Goal: Information Seeking & Learning: Compare options

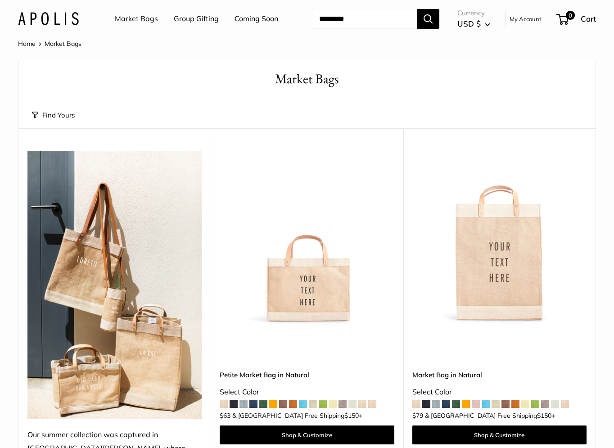
click at [67, 115] on button "Find Yours" at bounding box center [53, 115] width 43 height 13
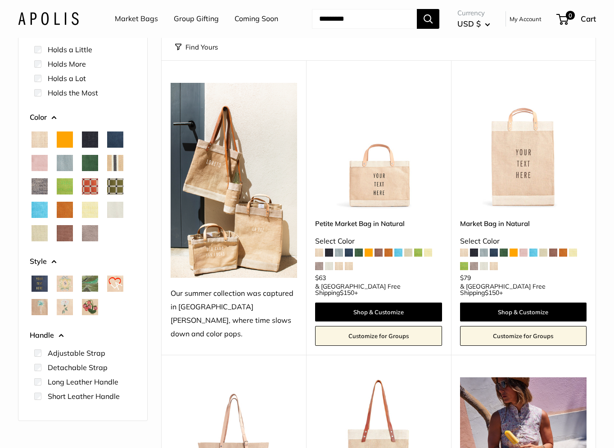
scroll to position [82, 0]
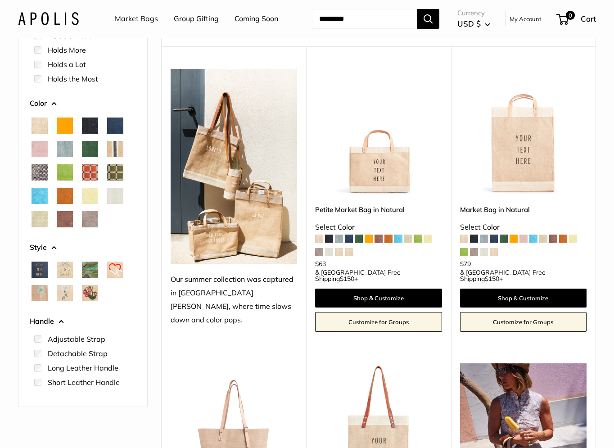
click at [41, 267] on span "Gold Foil" at bounding box center [40, 270] width 16 height 16
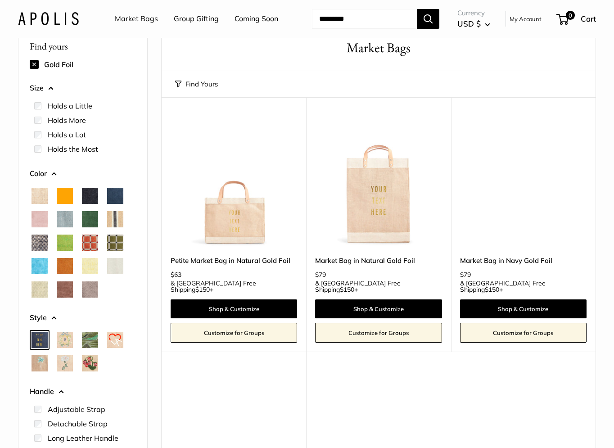
scroll to position [129, 0]
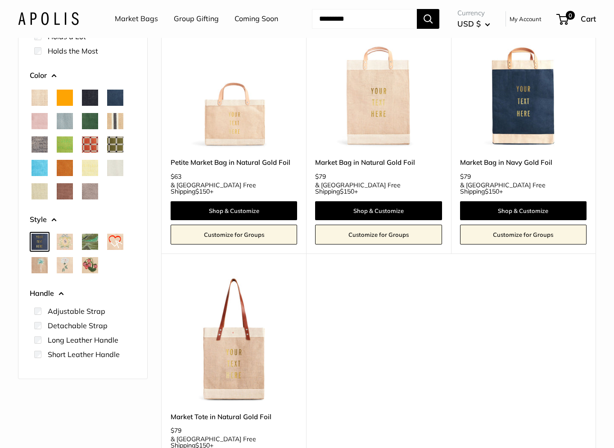
click at [40, 244] on span "Gold Foil" at bounding box center [40, 242] width 16 height 16
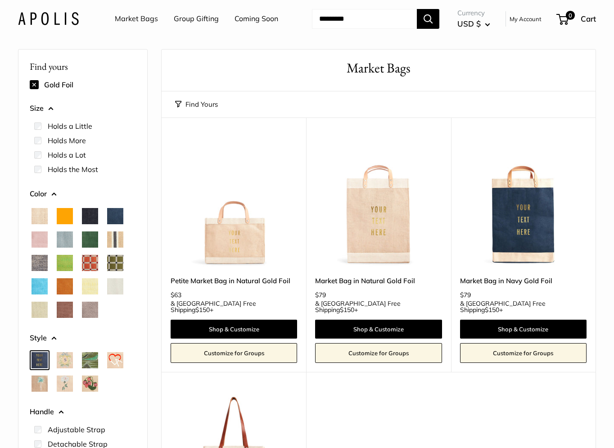
scroll to position [11, 0]
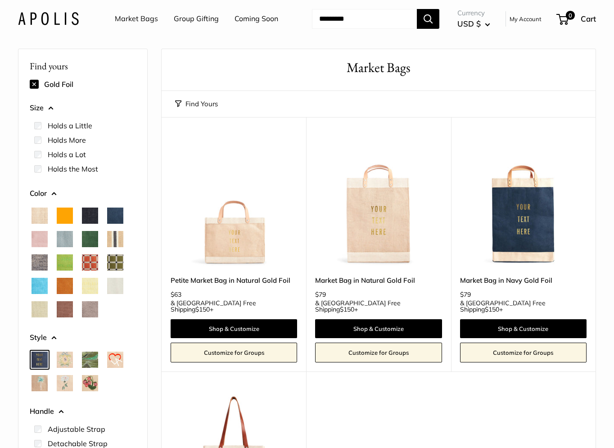
click at [35, 86] on button at bounding box center [34, 84] width 9 height 9
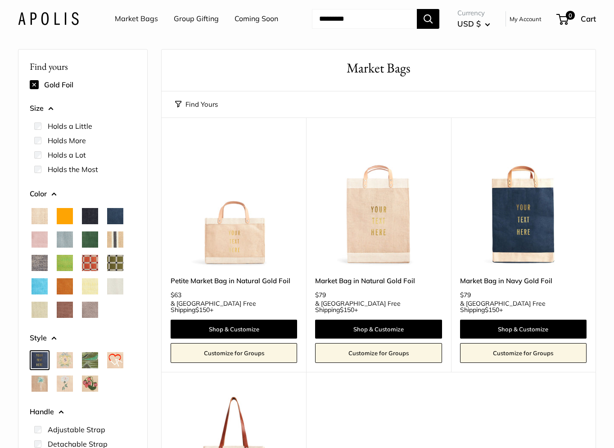
click at [145, 20] on link "Market Bags" at bounding box center [136, 19] width 43 height 14
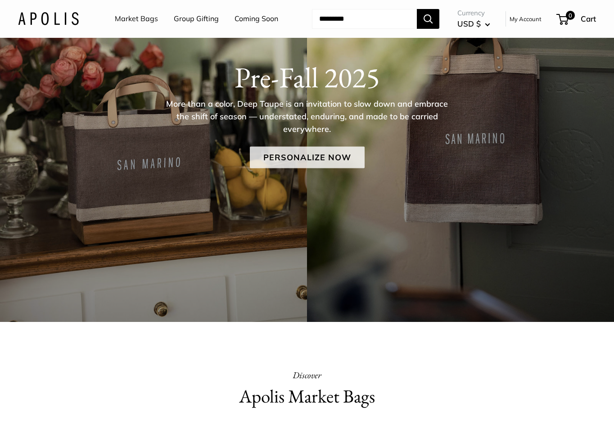
scroll to position [97, 0]
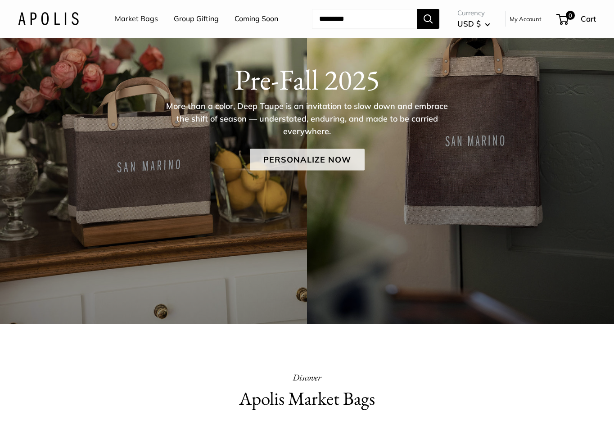
click at [297, 156] on link "Personalize Now" at bounding box center [307, 160] width 115 height 22
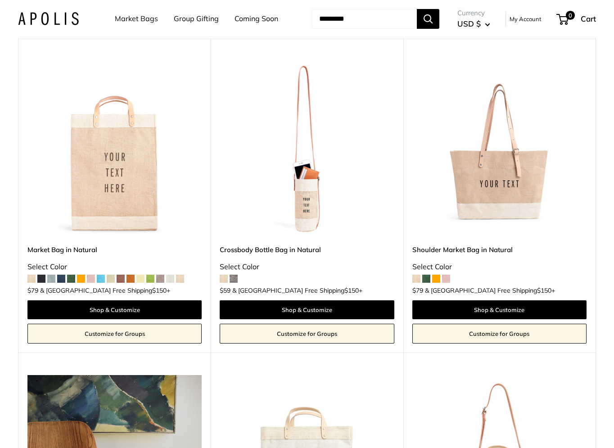
scroll to position [1377, 0]
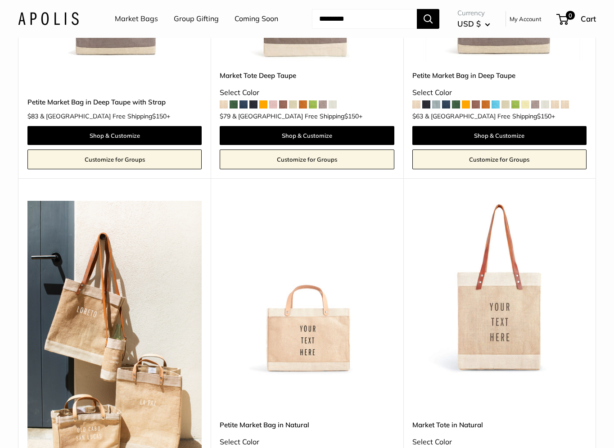
scroll to position [756, 0]
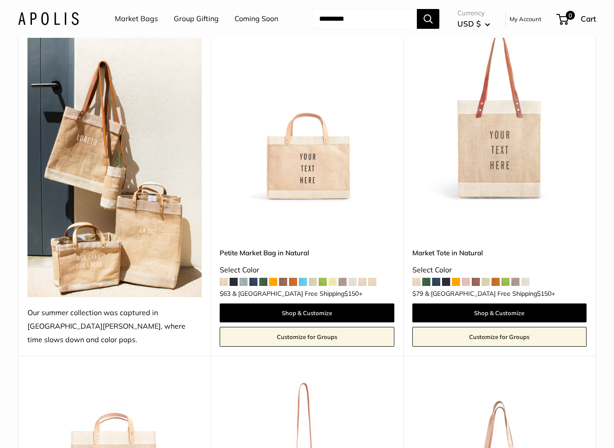
click at [0, 0] on img at bounding box center [0, 0] width 0 height 0
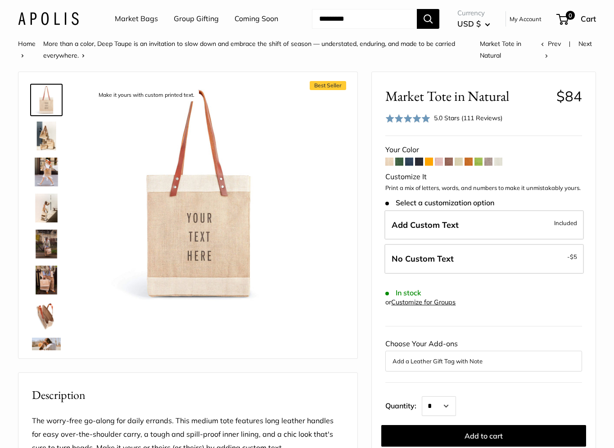
click at [44, 133] on img at bounding box center [46, 136] width 29 height 29
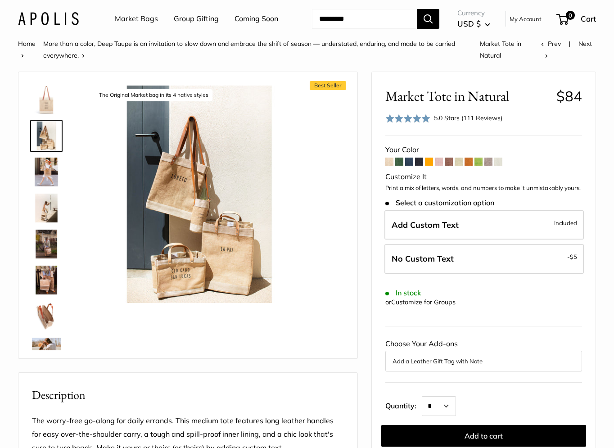
click at [46, 171] on img at bounding box center [46, 172] width 29 height 29
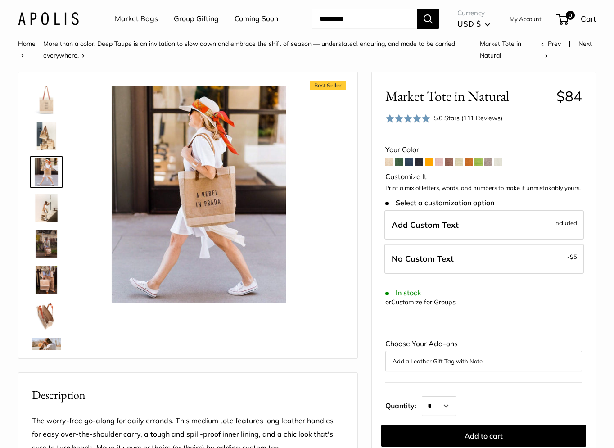
click at [46, 201] on img at bounding box center [46, 208] width 29 height 29
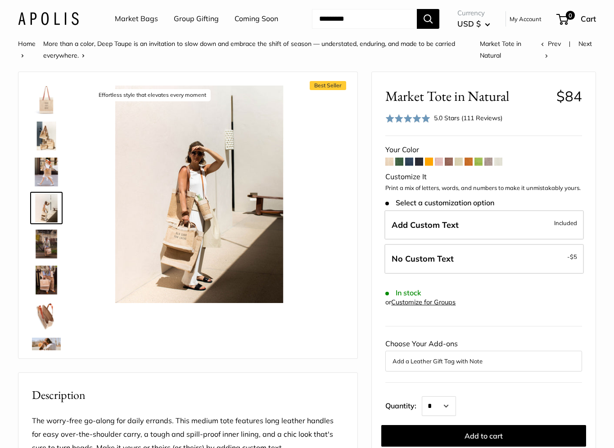
click at [43, 238] on img at bounding box center [46, 244] width 29 height 29
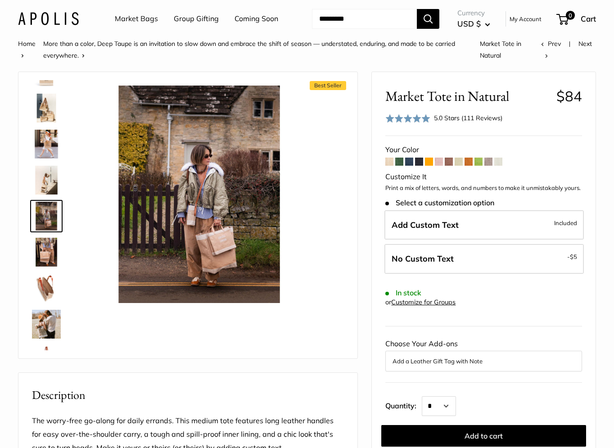
click at [43, 250] on img at bounding box center [46, 252] width 29 height 29
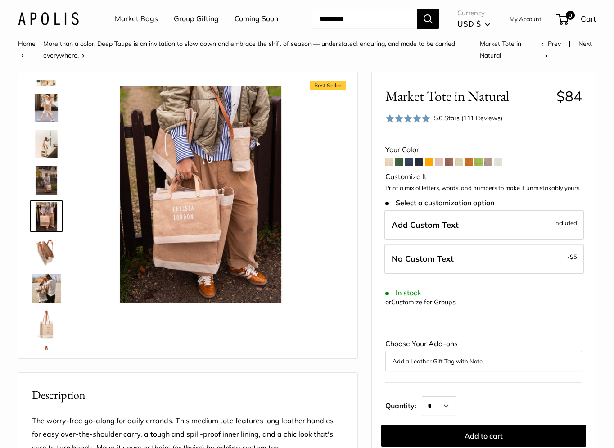
click at [48, 255] on img at bounding box center [46, 252] width 29 height 29
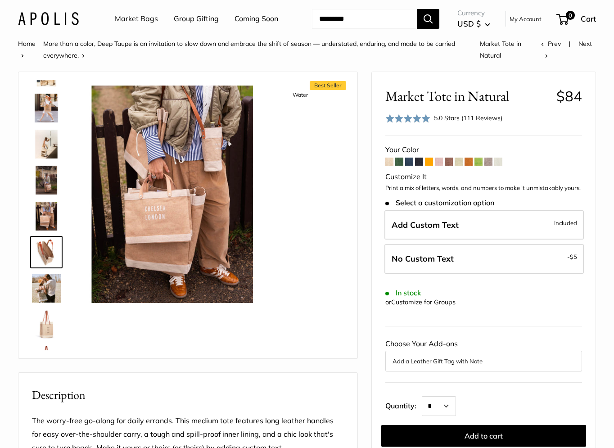
scroll to position [100, 0]
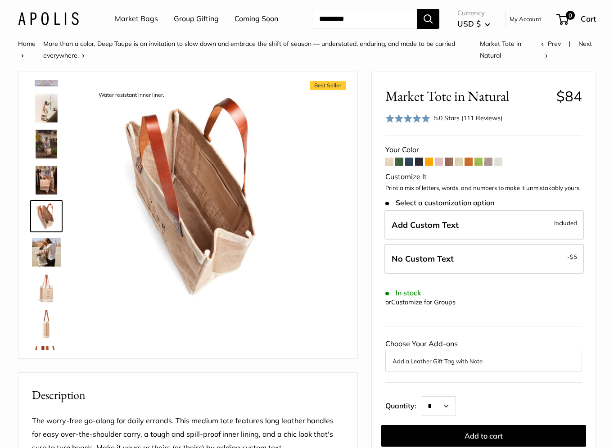
click at [46, 250] on img at bounding box center [46, 252] width 29 height 29
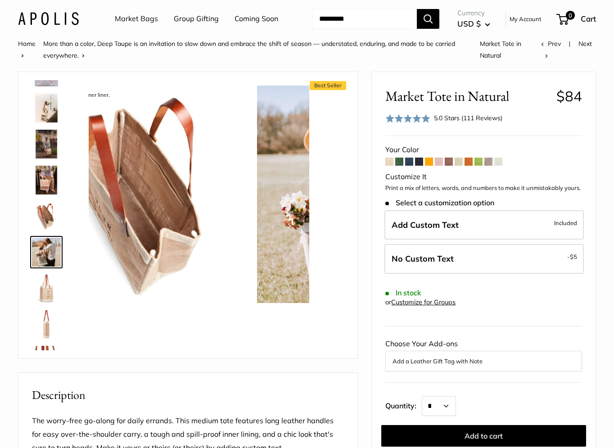
scroll to position [136, 0]
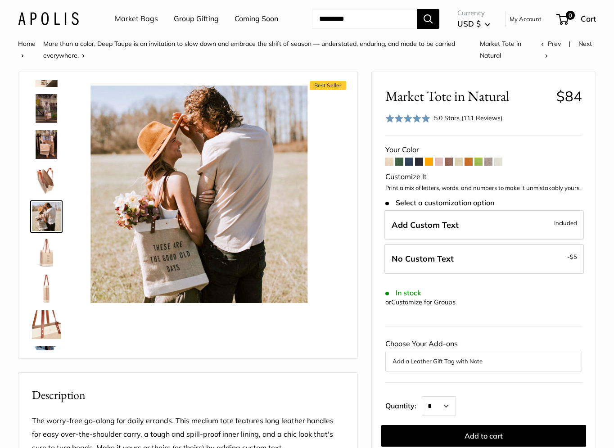
click at [47, 256] on img at bounding box center [46, 252] width 29 height 29
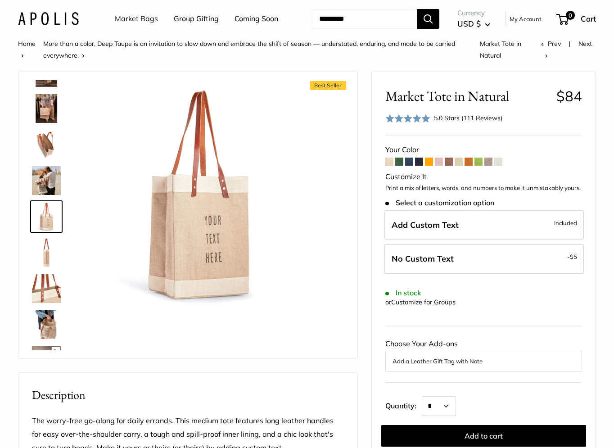
click at [46, 252] on img at bounding box center [46, 252] width 29 height 29
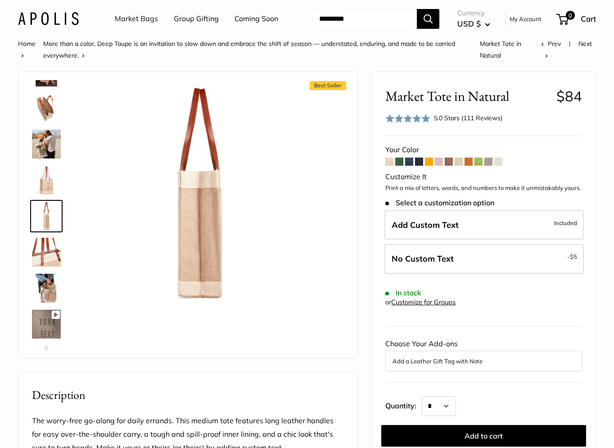
click at [47, 249] on img at bounding box center [46, 252] width 29 height 29
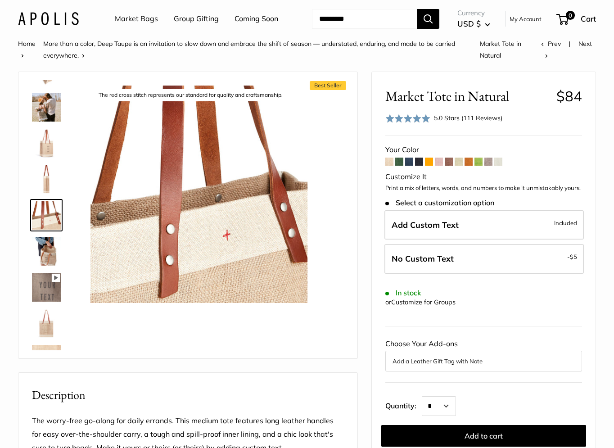
click at [45, 256] on img at bounding box center [46, 251] width 29 height 29
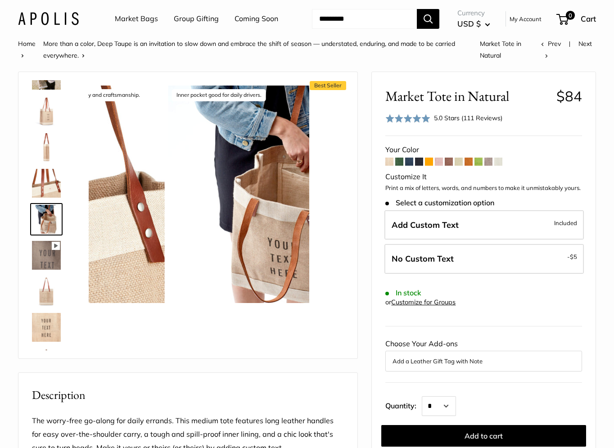
scroll to position [280, 0]
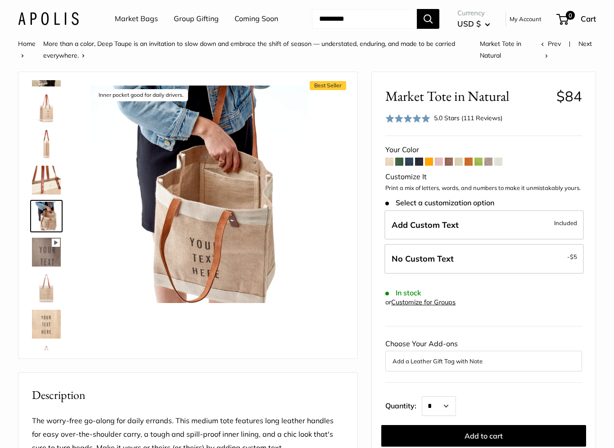
click at [45, 274] on img at bounding box center [46, 288] width 29 height 29
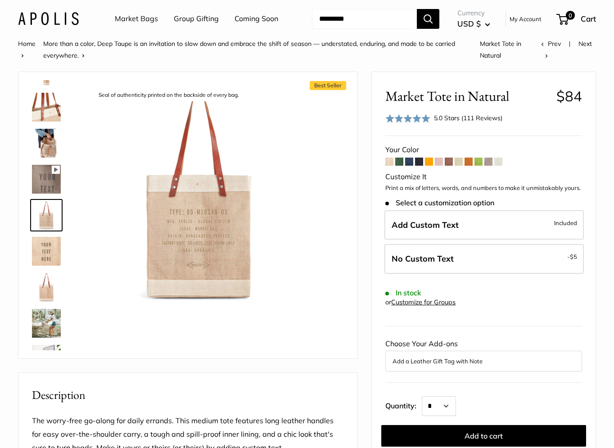
click at [42, 287] on img at bounding box center [46, 287] width 29 height 29
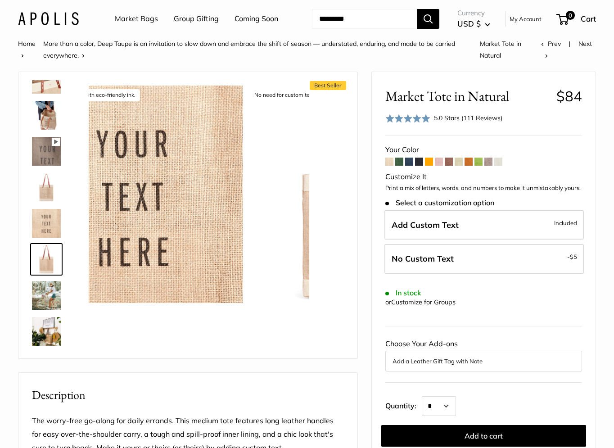
scroll to position [382, 0]
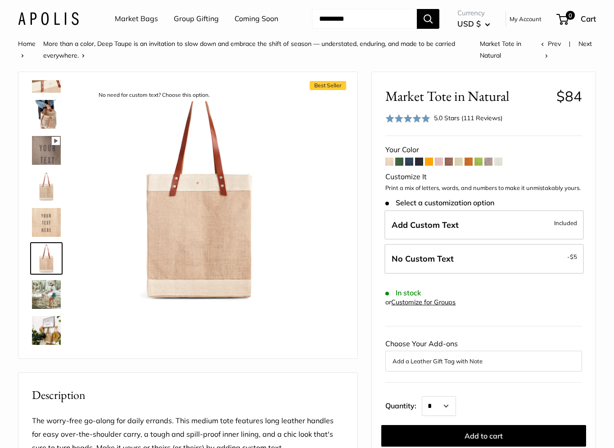
click at [45, 285] on img at bounding box center [46, 294] width 29 height 29
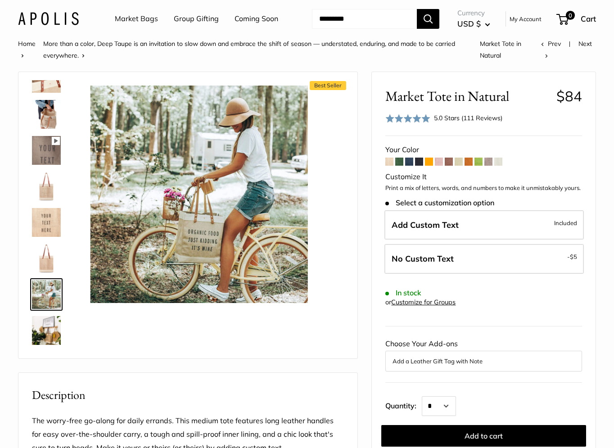
click at [50, 322] on img at bounding box center [46, 330] width 29 height 29
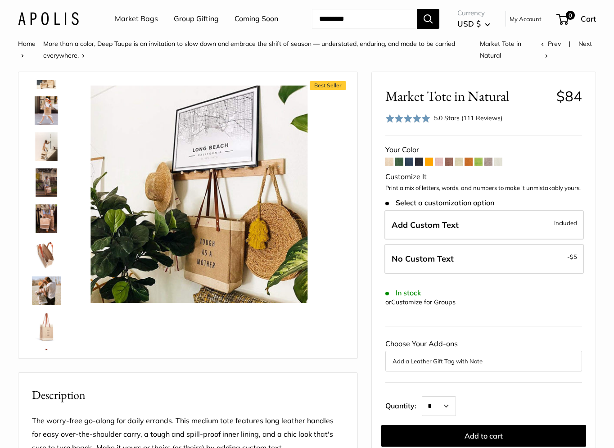
scroll to position [0, 0]
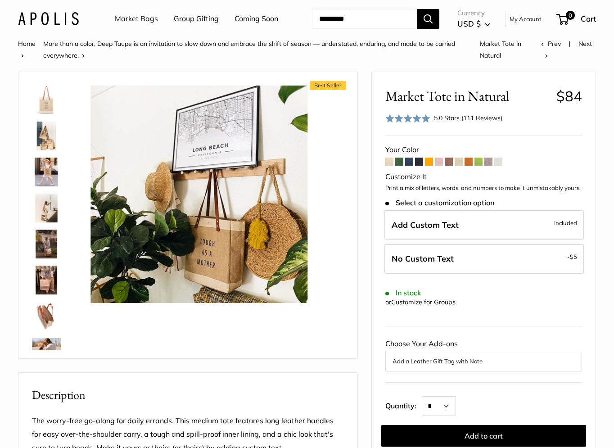
click at [45, 134] on img at bounding box center [46, 136] width 29 height 29
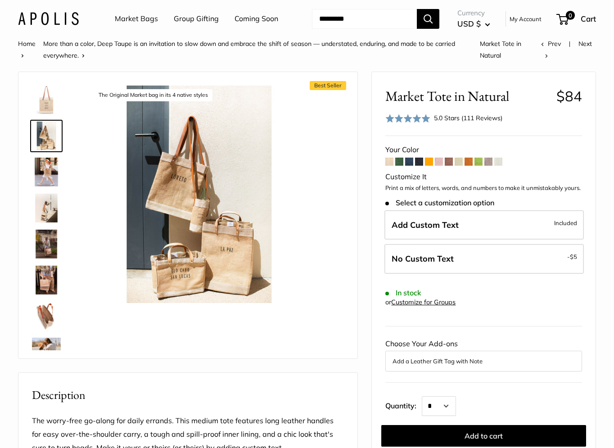
click at [42, 168] on img at bounding box center [46, 172] width 29 height 29
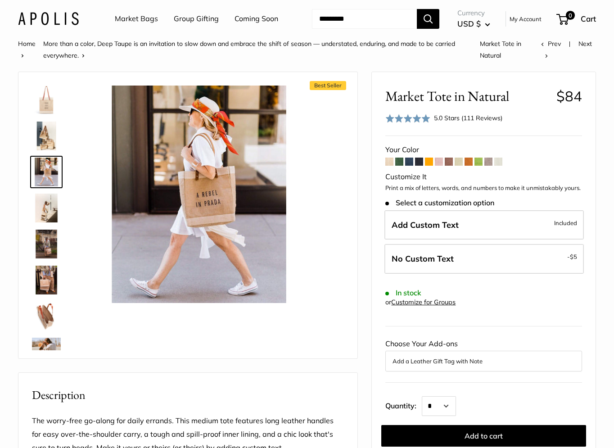
click at [48, 212] on img at bounding box center [46, 208] width 29 height 29
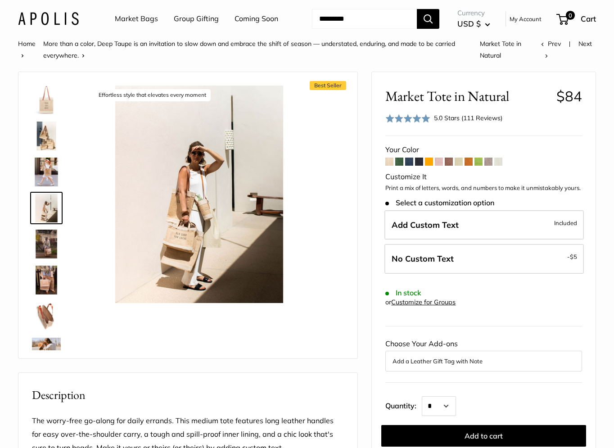
click at [49, 240] on img at bounding box center [46, 244] width 29 height 29
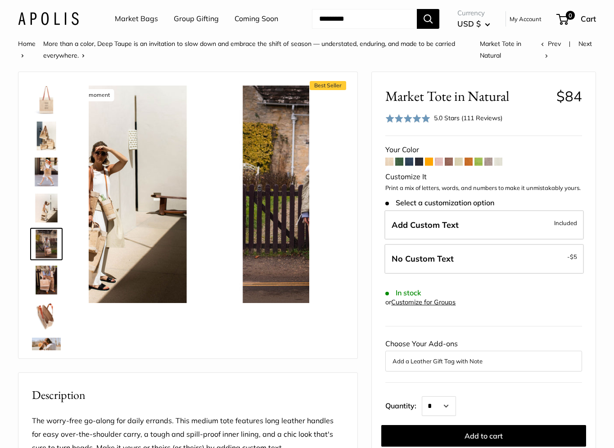
scroll to position [28, 0]
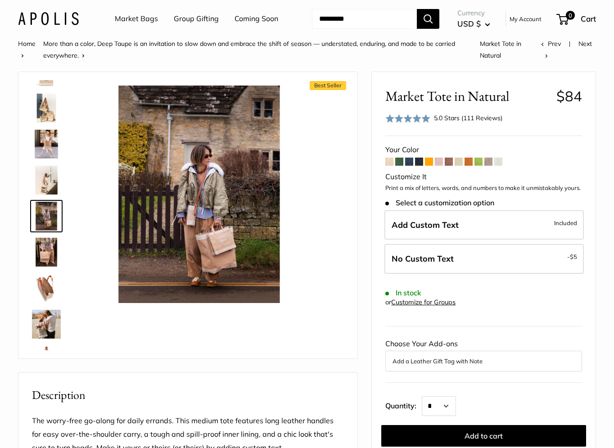
click at [47, 242] on img at bounding box center [46, 252] width 29 height 29
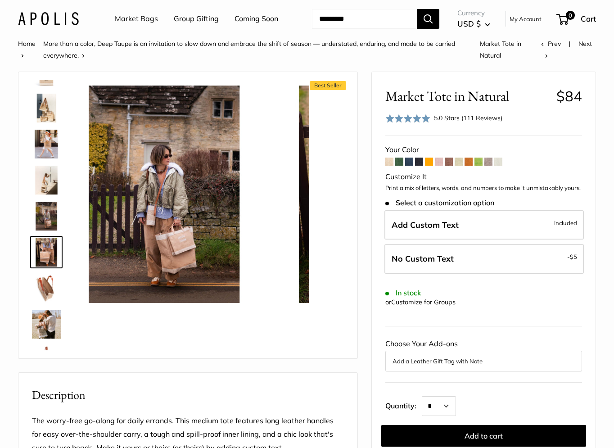
scroll to position [64, 0]
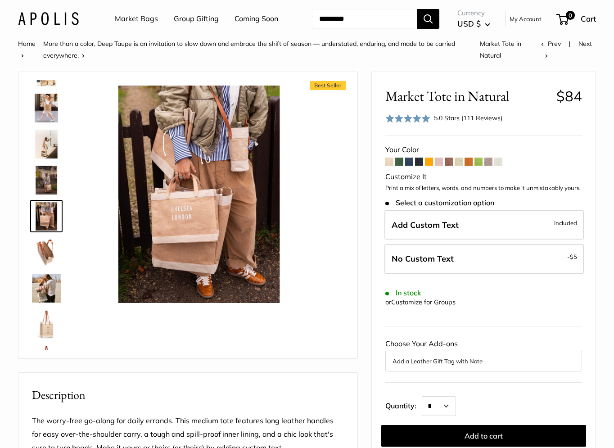
click at [50, 256] on img at bounding box center [46, 252] width 29 height 29
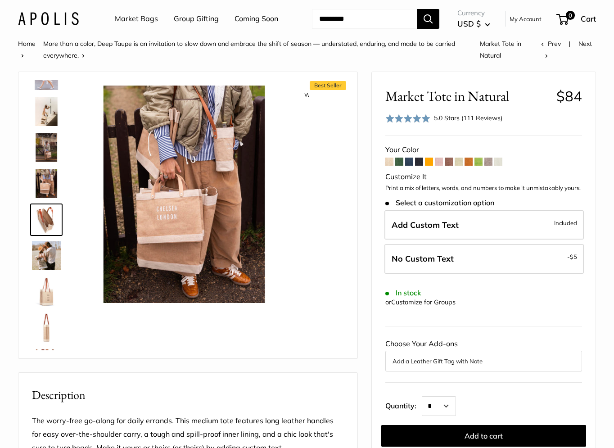
scroll to position [100, 0]
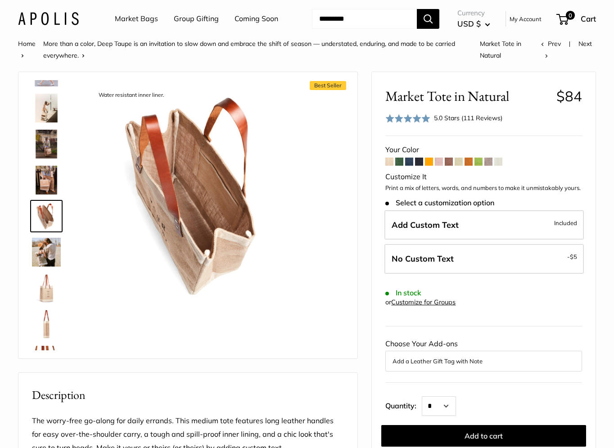
click at [50, 267] on link at bounding box center [46, 252] width 32 height 32
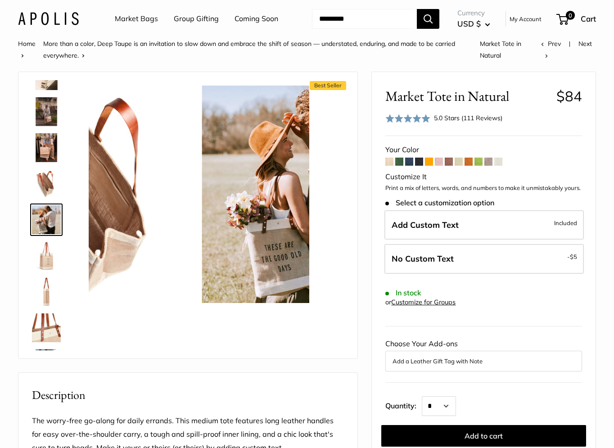
scroll to position [136, 0]
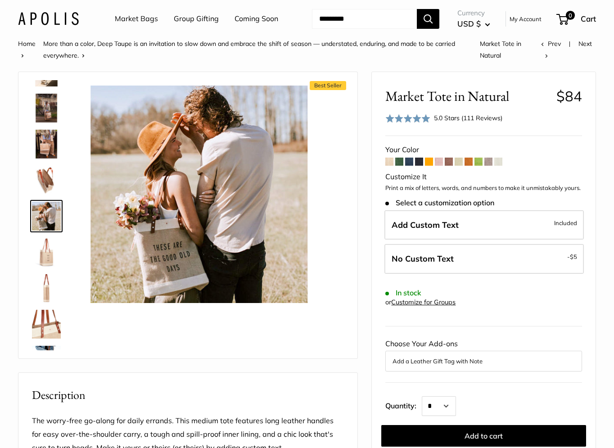
click at [390, 161] on span at bounding box center [389, 162] width 8 height 8
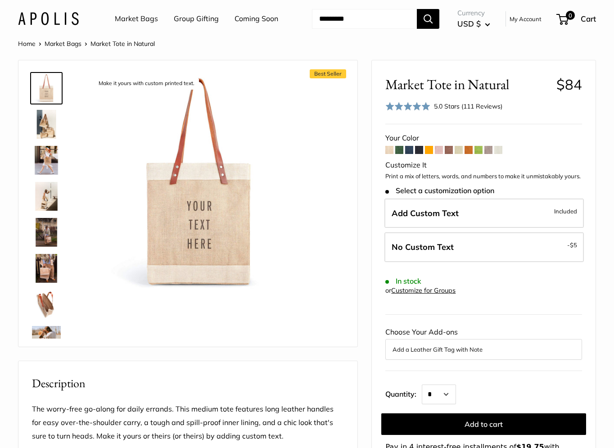
click at [400, 150] on span at bounding box center [399, 150] width 8 height 8
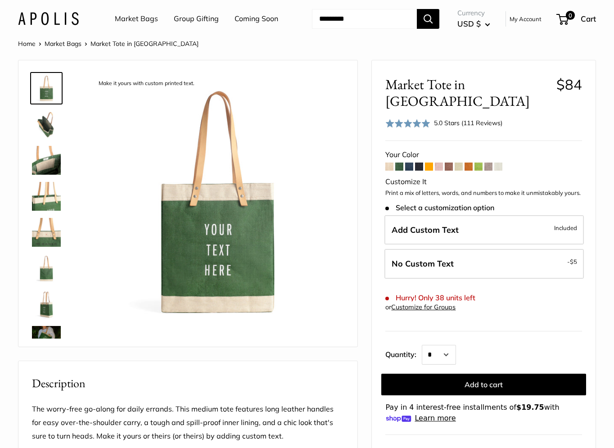
click at [410, 163] on span at bounding box center [409, 167] width 8 height 8
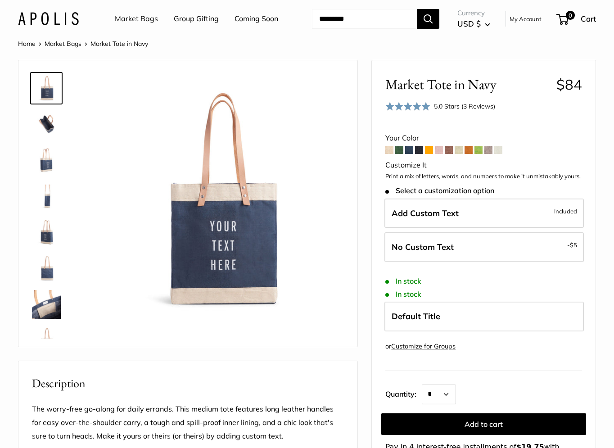
click at [419, 148] on span at bounding box center [419, 150] width 8 height 8
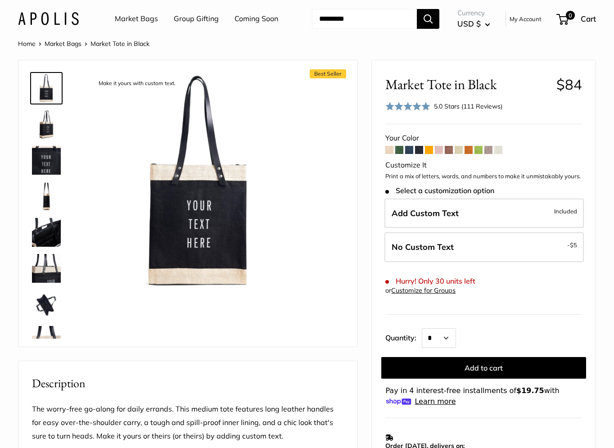
click at [47, 125] on img at bounding box center [46, 124] width 29 height 29
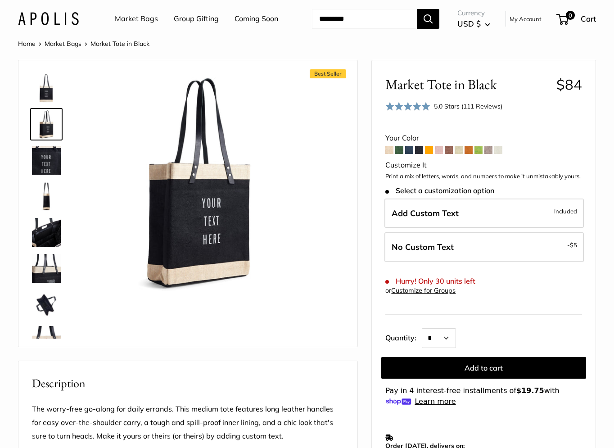
click at [40, 89] on img at bounding box center [46, 88] width 29 height 29
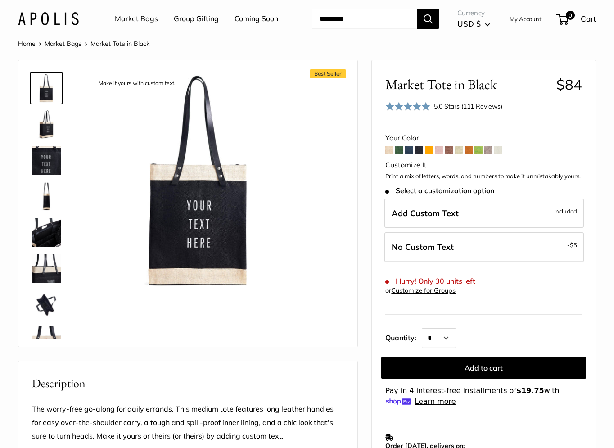
click at [427, 149] on span at bounding box center [429, 150] width 8 height 8
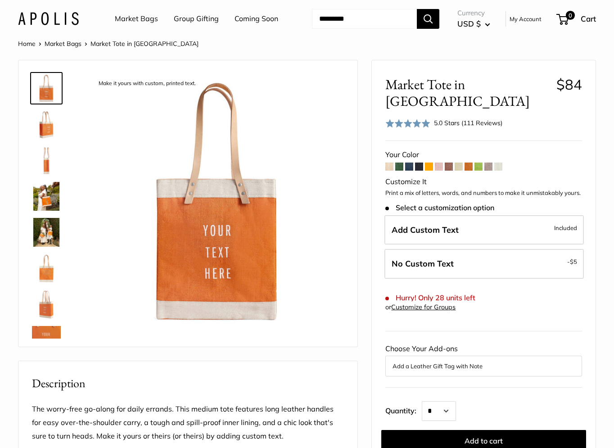
click at [440, 163] on span at bounding box center [439, 167] width 8 height 8
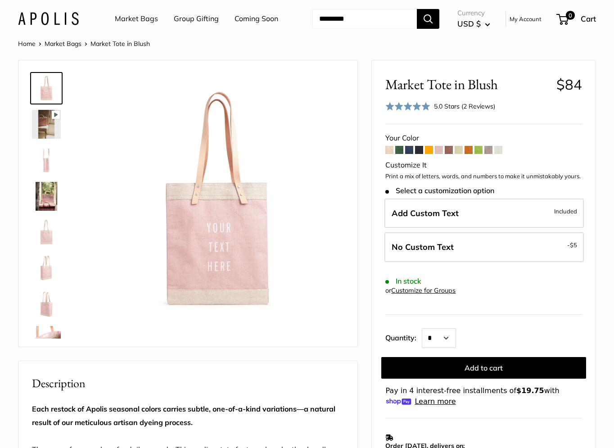
click at [453, 150] on span at bounding box center [449, 150] width 8 height 8
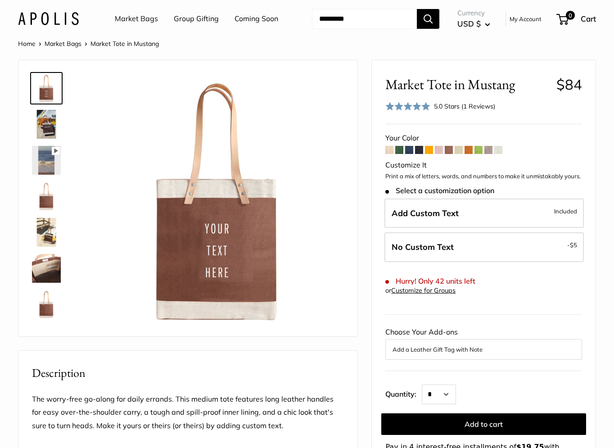
click at [460, 149] on span at bounding box center [459, 150] width 8 height 8
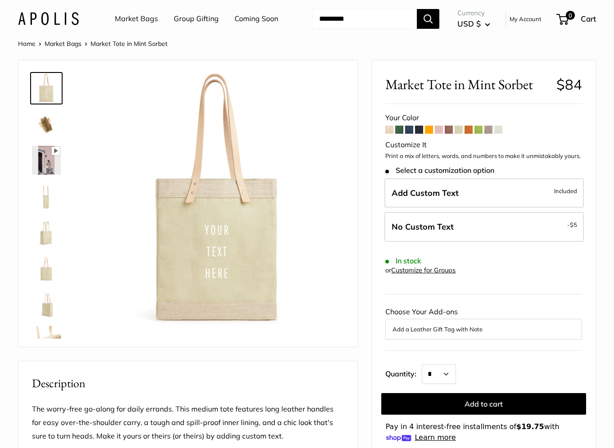
scroll to position [58, 0]
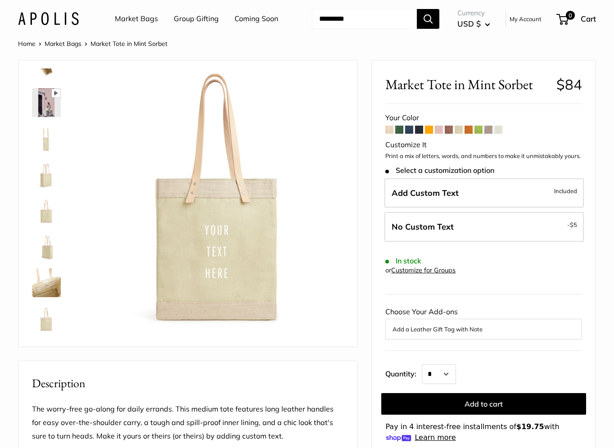
click at [469, 131] on span at bounding box center [469, 130] width 8 height 8
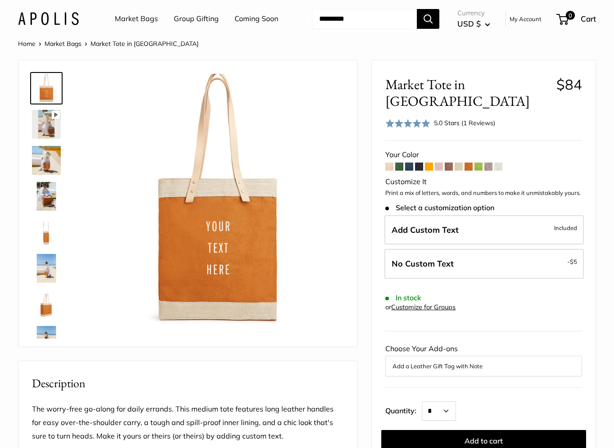
click at [481, 163] on span at bounding box center [479, 167] width 8 height 8
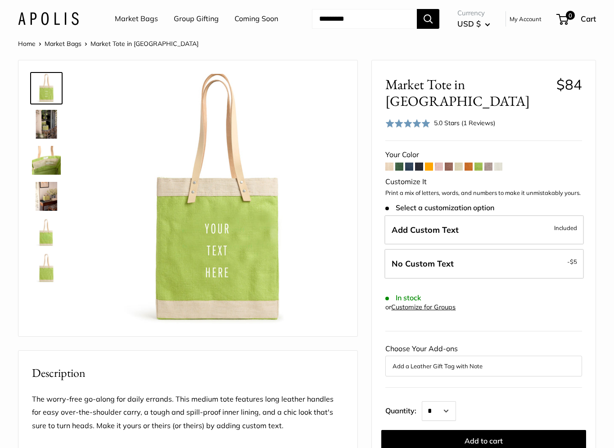
click at [488, 163] on span at bounding box center [489, 167] width 8 height 8
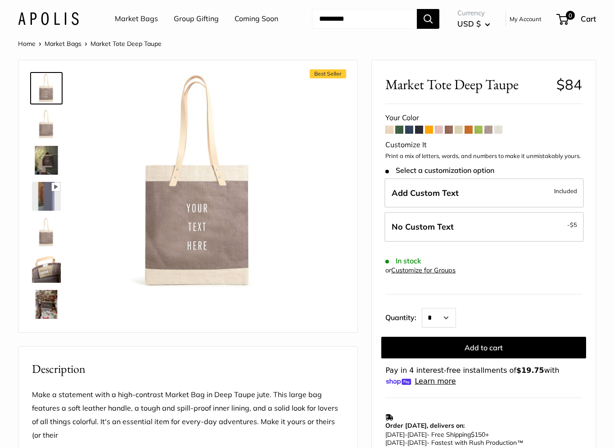
click at [500, 132] on span at bounding box center [498, 130] width 8 height 8
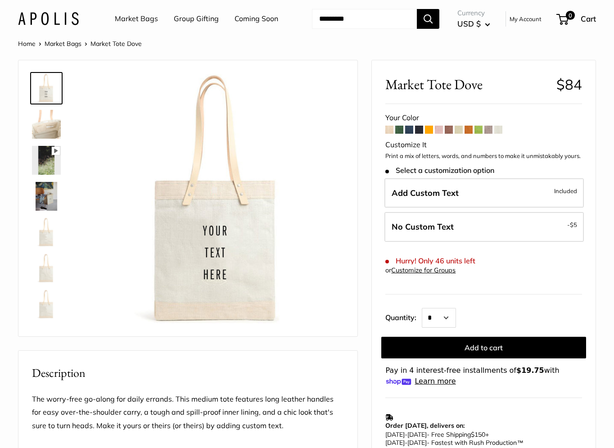
click at [43, 204] on img at bounding box center [46, 196] width 29 height 29
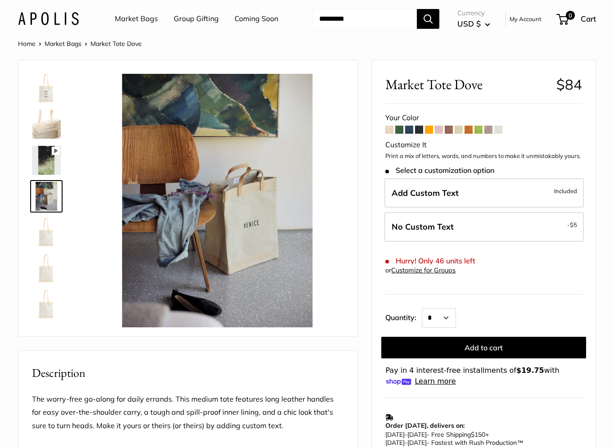
click at [49, 121] on img at bounding box center [46, 124] width 29 height 29
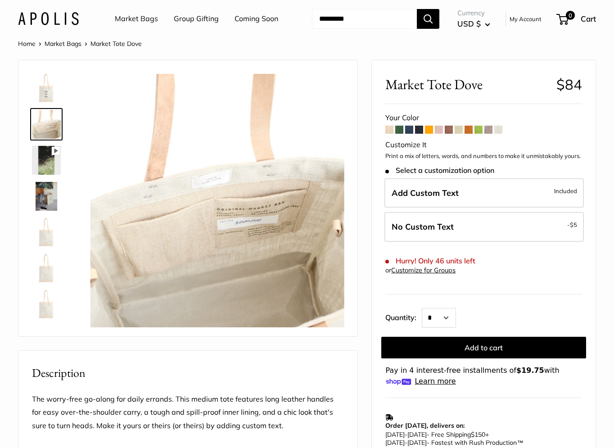
click at [390, 129] on span at bounding box center [389, 130] width 8 height 8
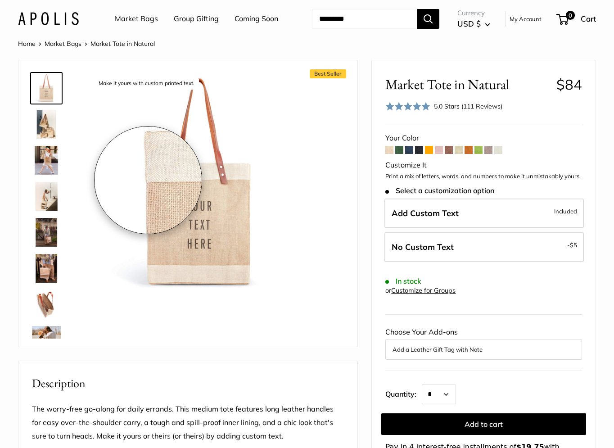
scroll to position [8, 0]
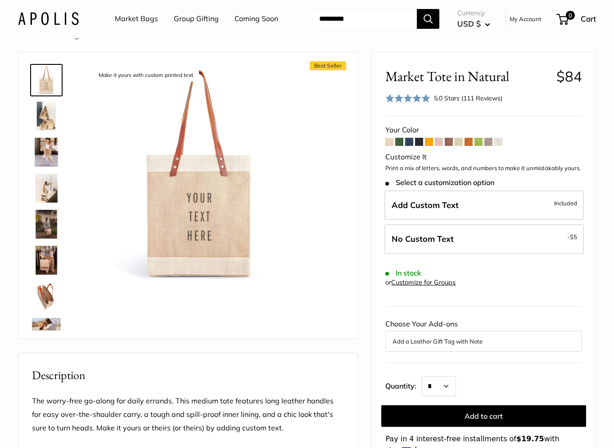
click at [488, 100] on div "5.0 Stars (111 Reviews)" at bounding box center [468, 98] width 68 height 10
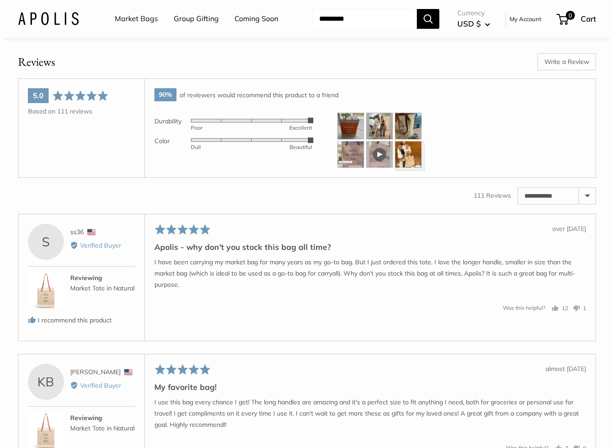
scroll to position [1273, 0]
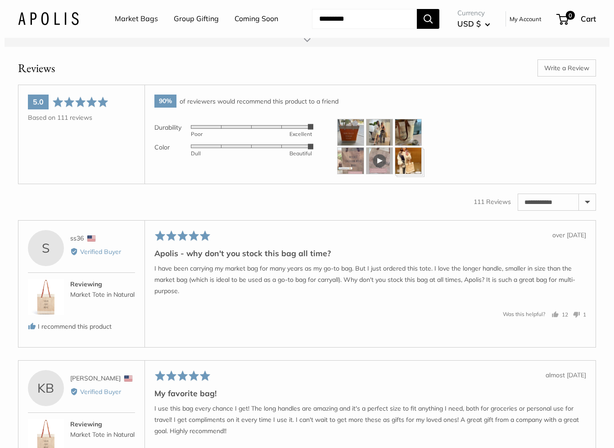
click at [409, 133] on img at bounding box center [408, 132] width 27 height 27
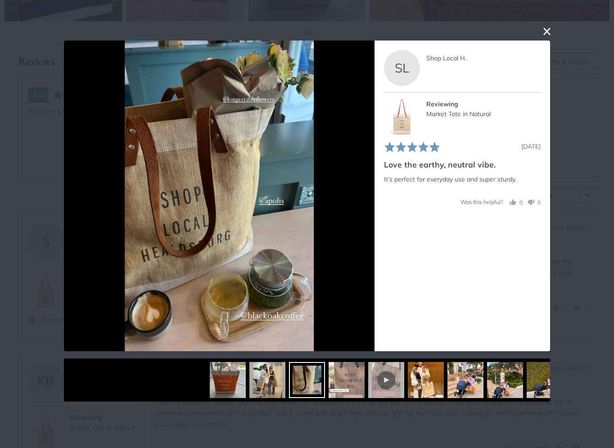
scroll to position [1279, 0]
click at [546, 32] on button "close this modal window" at bounding box center [547, 31] width 11 height 11
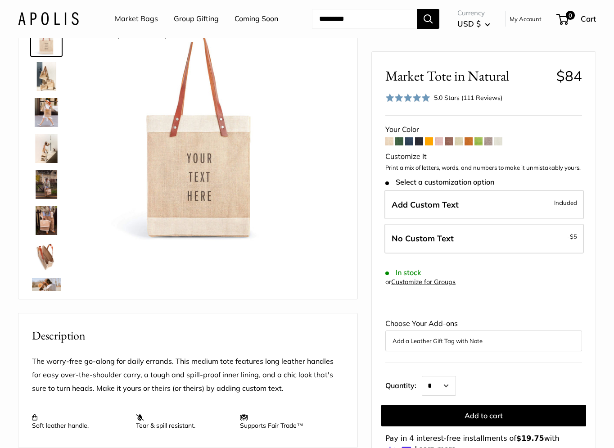
scroll to position [0, 0]
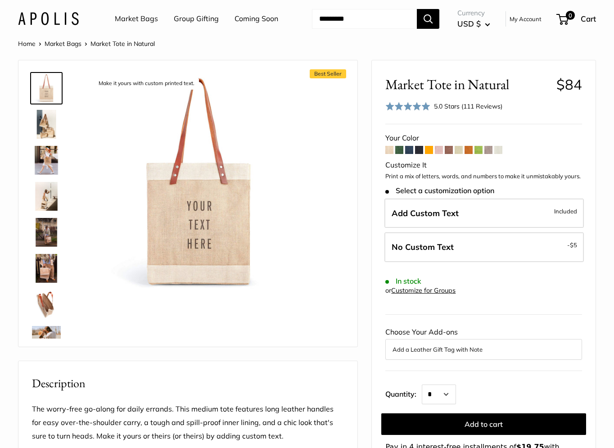
click at [59, 43] on link "Market Bags" at bounding box center [63, 44] width 37 height 8
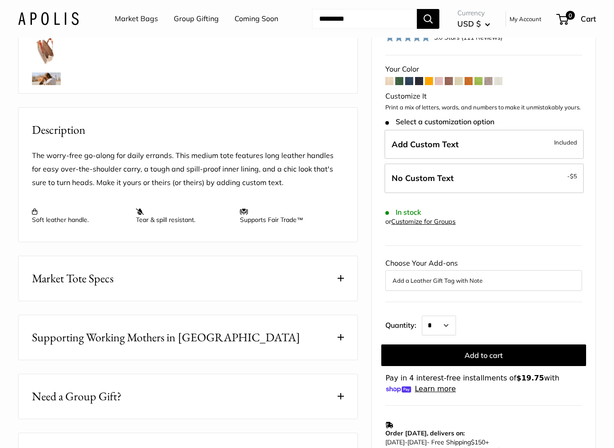
scroll to position [237, 0]
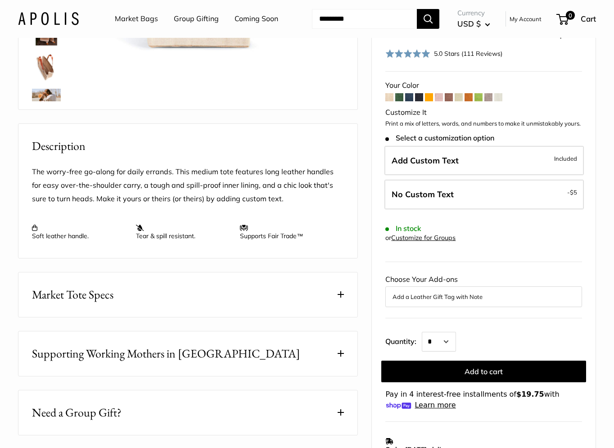
click at [341, 295] on span at bounding box center [341, 294] width 6 height 6
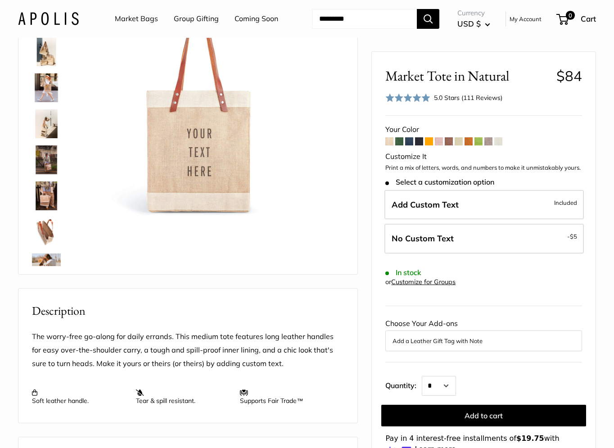
scroll to position [72, 0]
click at [50, 89] on img at bounding box center [46, 88] width 29 height 29
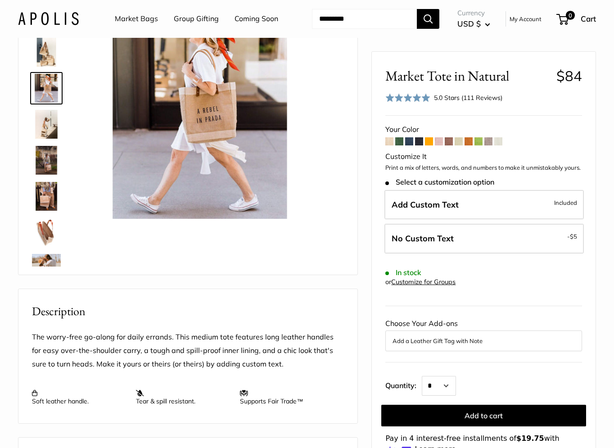
click at [45, 120] on img at bounding box center [46, 124] width 29 height 29
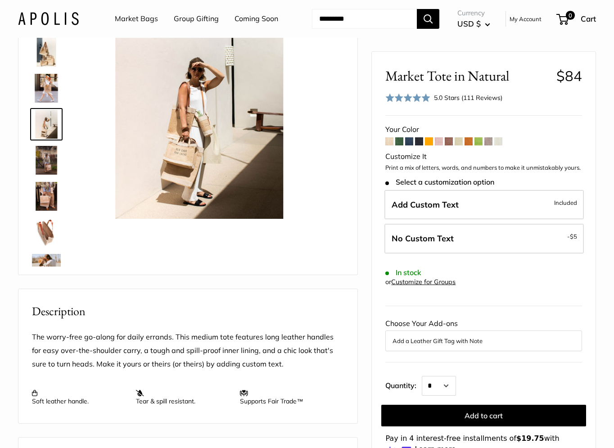
click at [46, 150] on img at bounding box center [46, 160] width 29 height 29
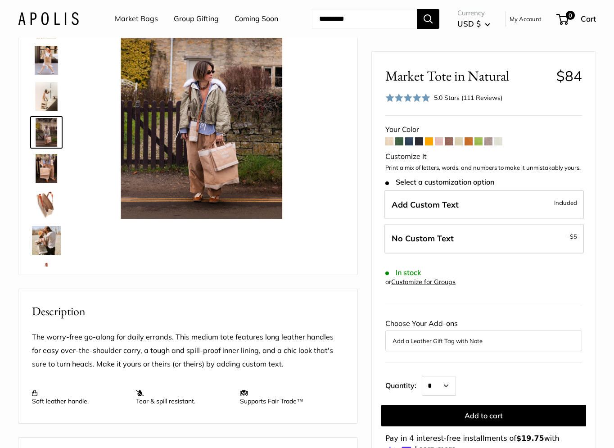
click at [47, 164] on img at bounding box center [46, 168] width 29 height 29
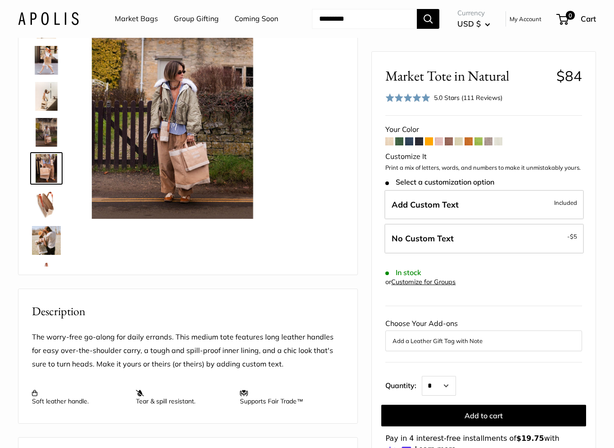
scroll to position [64, 0]
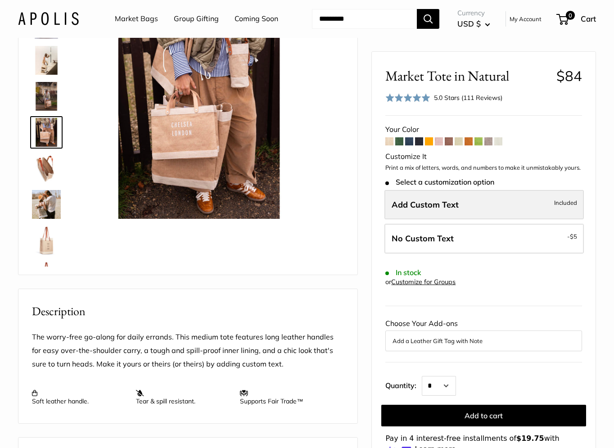
click at [558, 203] on span "Included" at bounding box center [565, 202] width 23 height 11
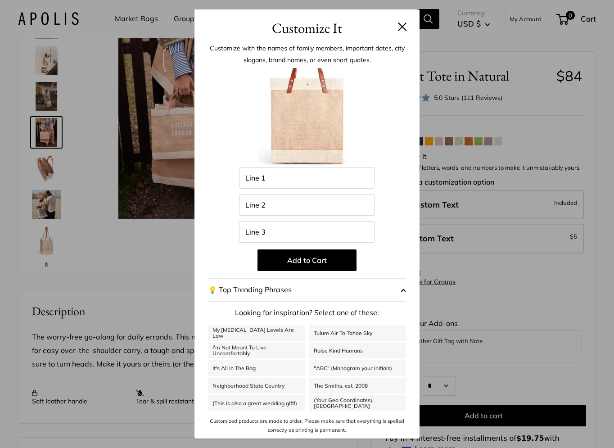
click at [405, 25] on button at bounding box center [402, 26] width 9 height 9
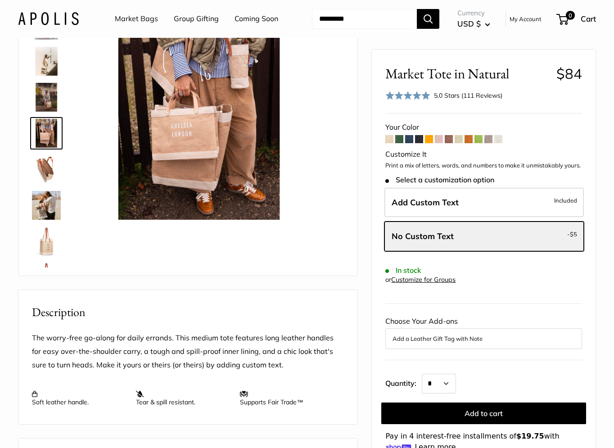
scroll to position [73, 0]
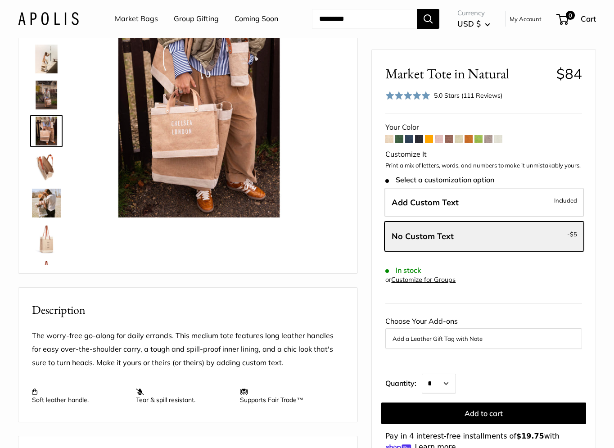
click at [44, 88] on img at bounding box center [46, 95] width 29 height 29
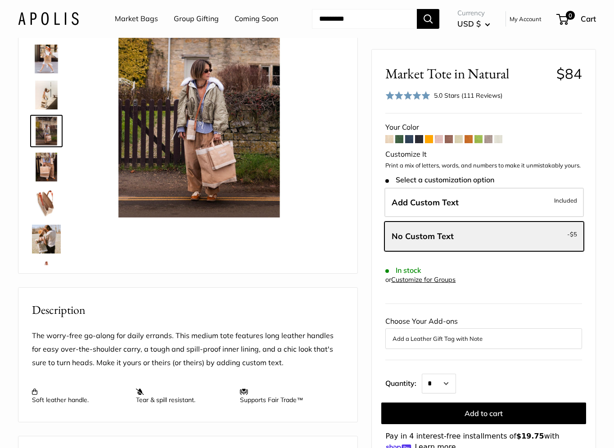
scroll to position [0, 0]
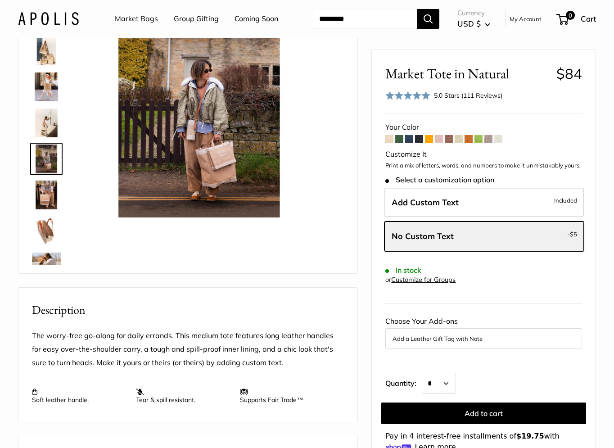
click at [49, 49] on img at bounding box center [46, 50] width 29 height 29
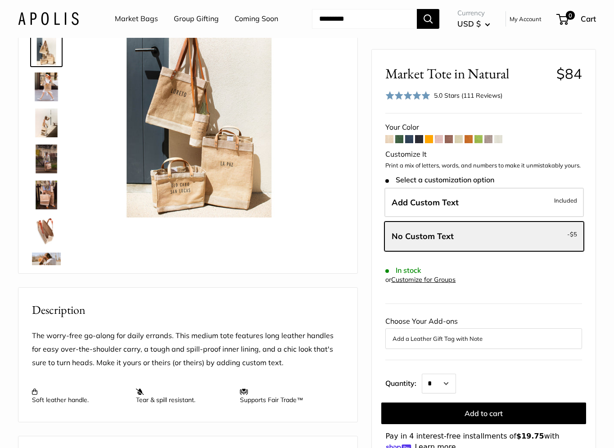
click at [47, 88] on img at bounding box center [46, 86] width 29 height 29
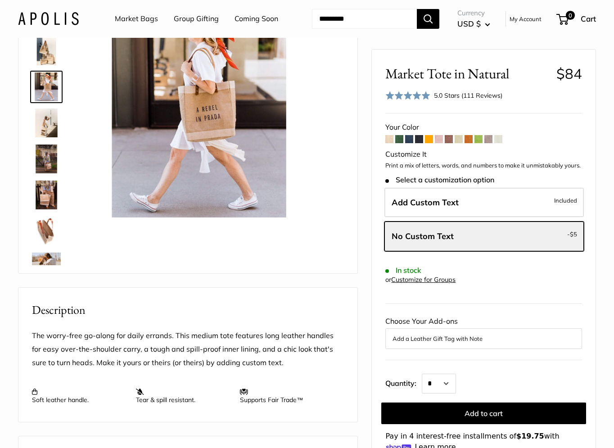
click at [49, 115] on img at bounding box center [46, 123] width 29 height 29
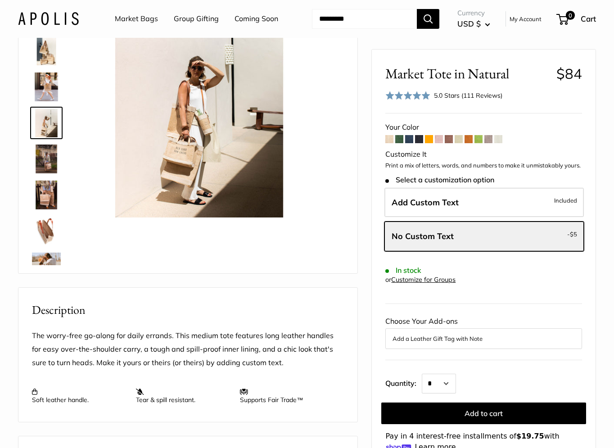
click at [49, 154] on img at bounding box center [46, 159] width 29 height 29
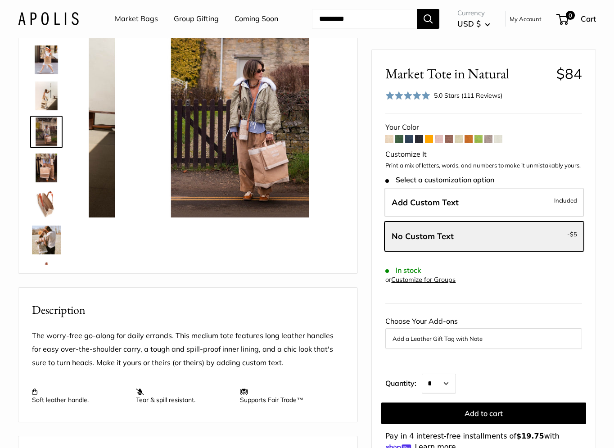
scroll to position [28, 0]
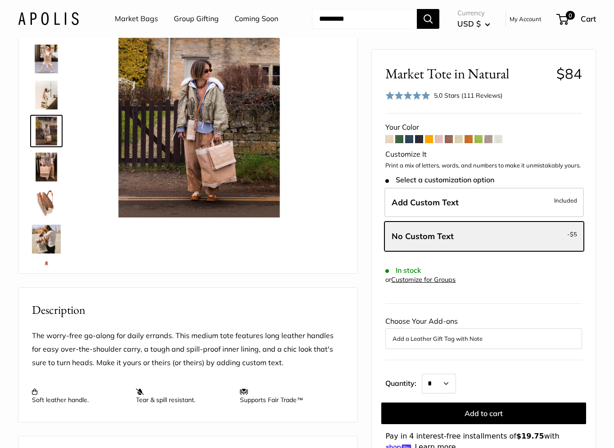
click at [49, 163] on img at bounding box center [46, 167] width 29 height 29
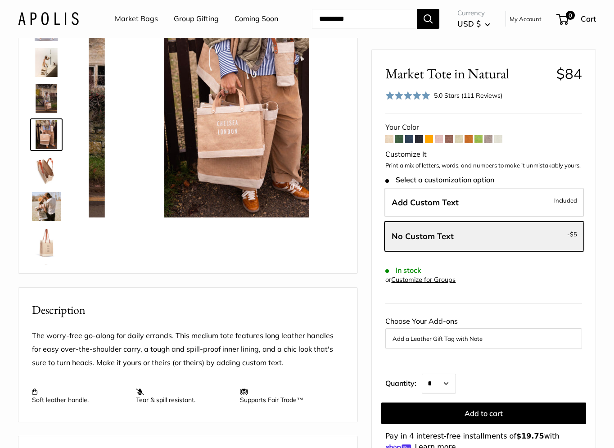
scroll to position [64, 0]
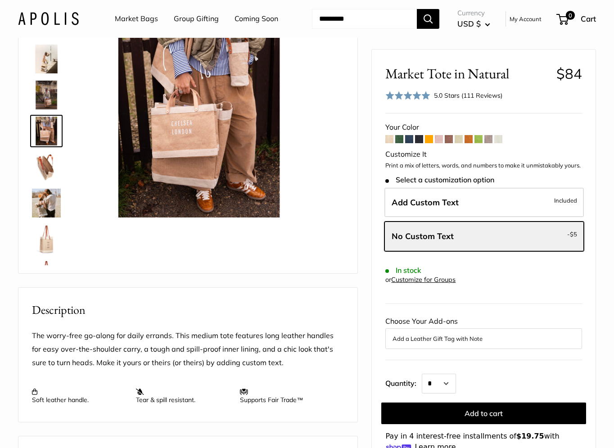
click at [50, 156] on img at bounding box center [46, 167] width 29 height 29
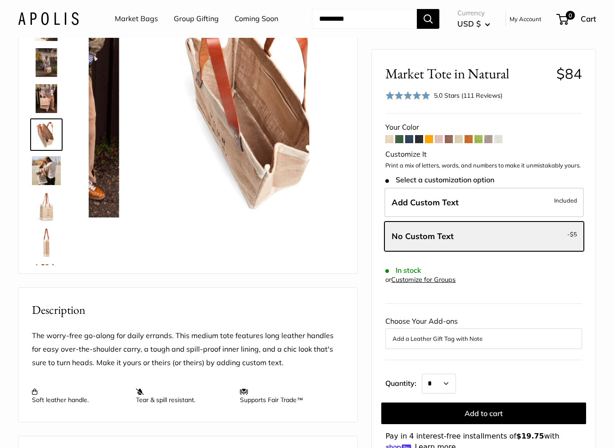
scroll to position [100, 0]
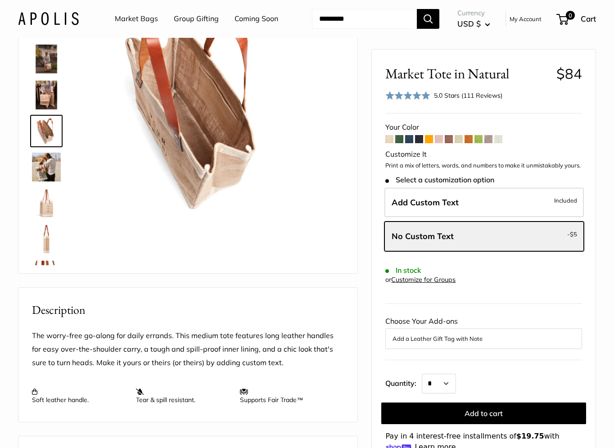
click at [50, 165] on img at bounding box center [46, 167] width 29 height 29
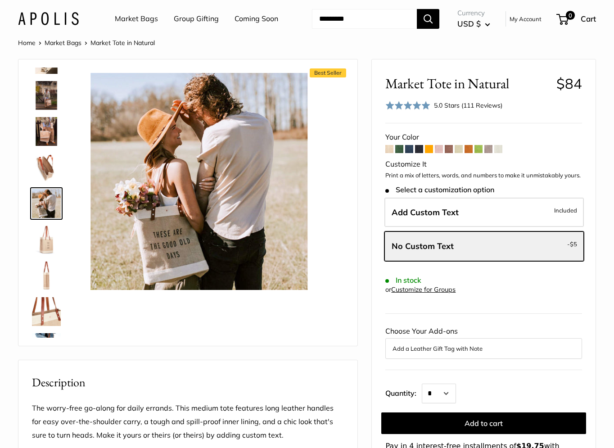
scroll to position [0, 0]
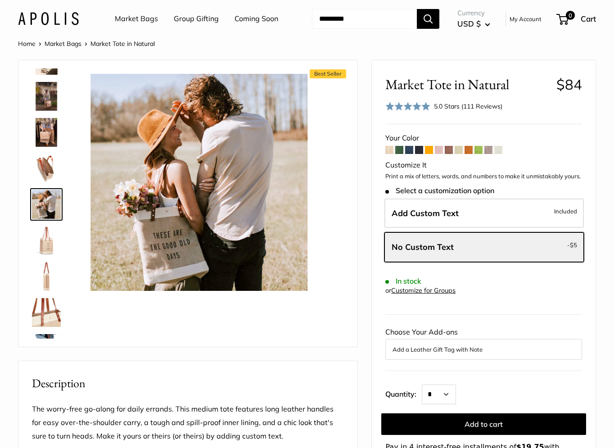
click at [47, 234] on img at bounding box center [46, 240] width 29 height 29
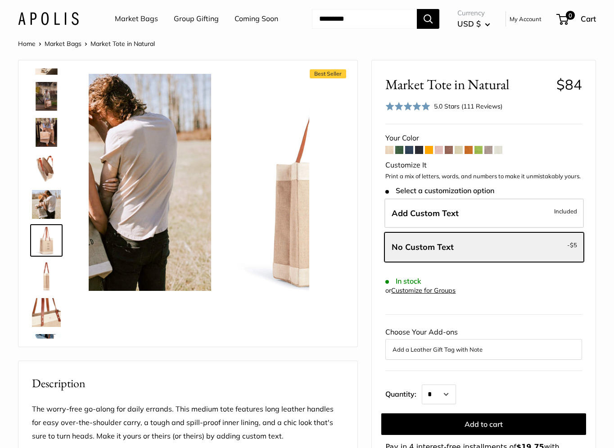
scroll to position [172, 0]
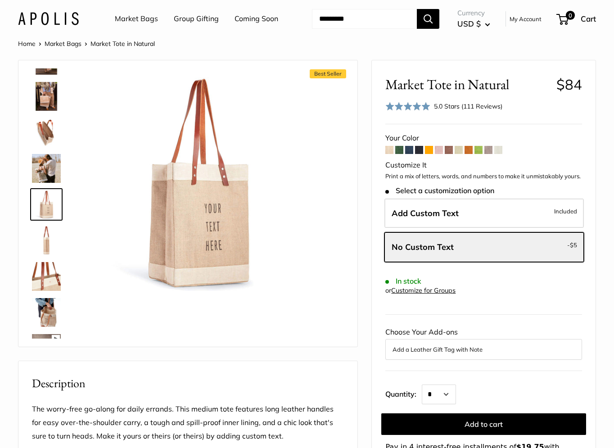
click at [45, 238] on img at bounding box center [46, 240] width 29 height 29
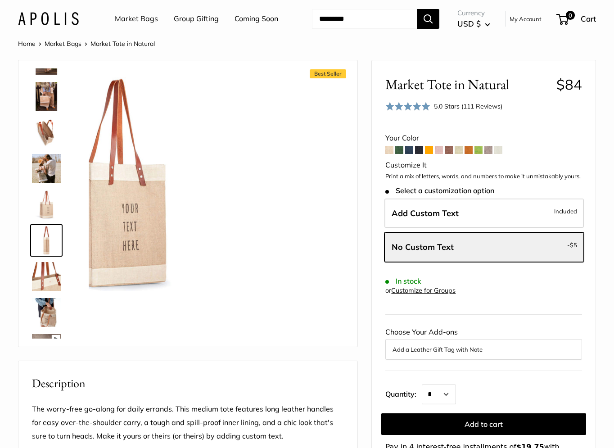
scroll to position [208, 0]
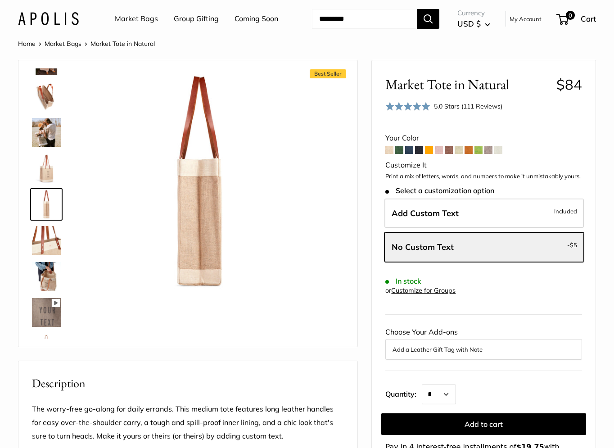
click at [54, 247] on img at bounding box center [46, 240] width 29 height 29
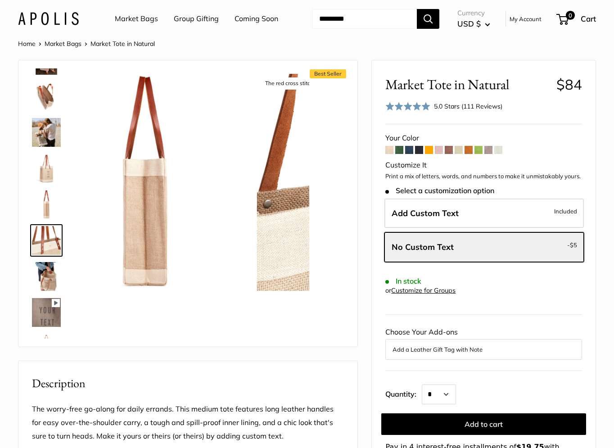
scroll to position [244, 0]
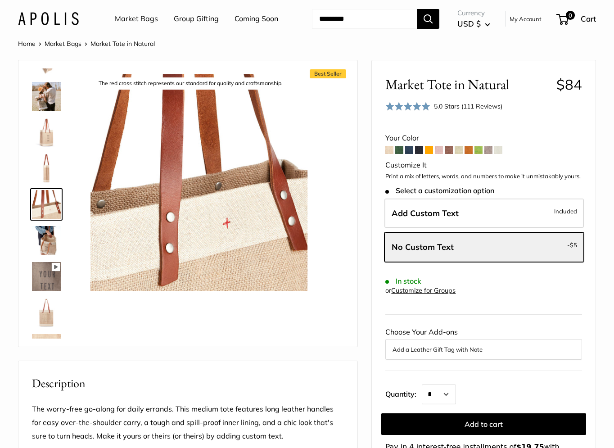
click at [49, 244] on img at bounding box center [46, 240] width 29 height 29
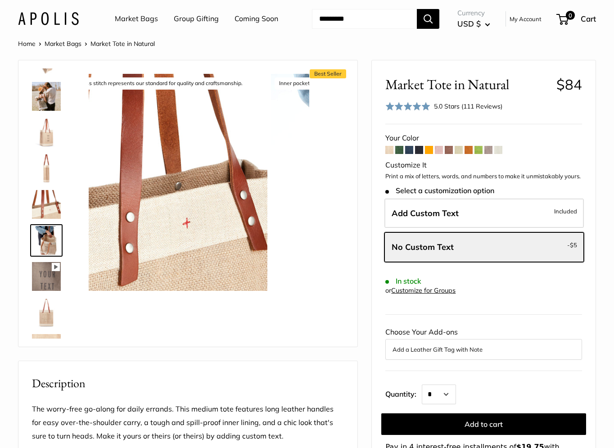
scroll to position [280, 0]
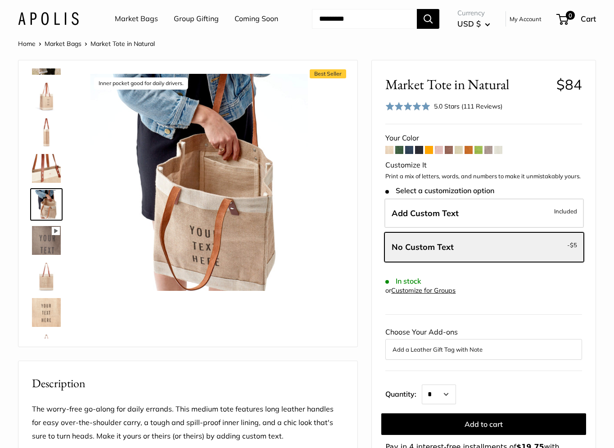
click at [49, 268] on img at bounding box center [46, 276] width 29 height 29
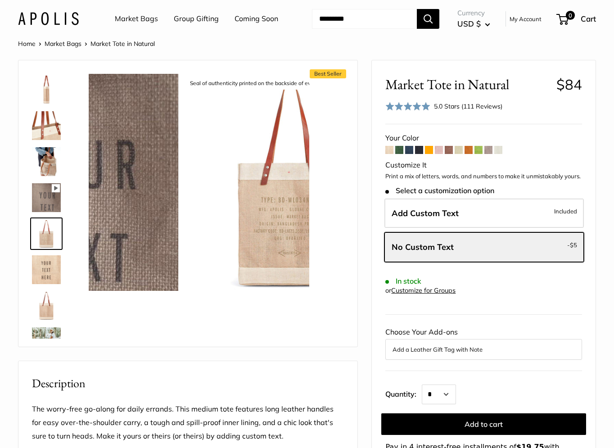
scroll to position [352, 0]
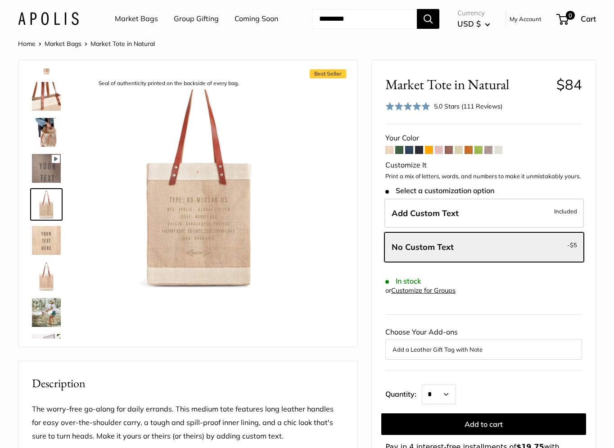
click at [51, 243] on img at bounding box center [46, 240] width 29 height 29
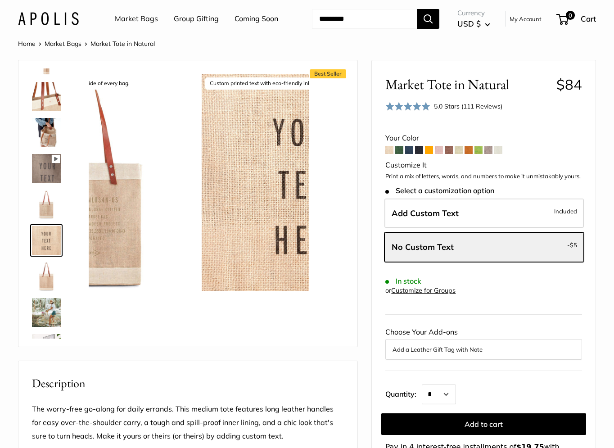
scroll to position [382, 0]
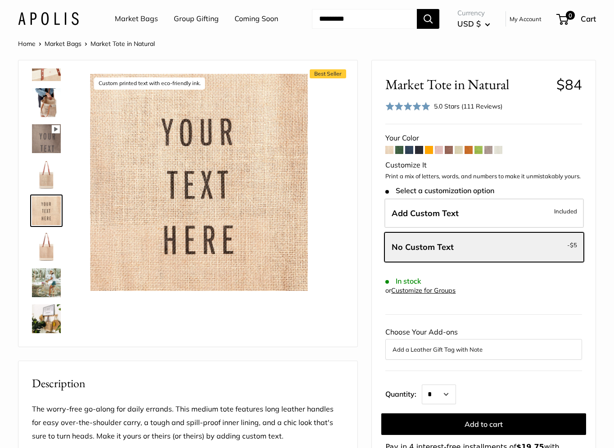
click at [48, 252] on img at bounding box center [46, 246] width 29 height 29
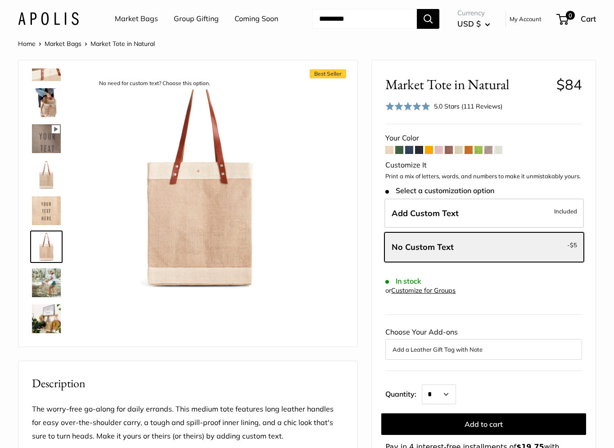
click at [52, 275] on img at bounding box center [46, 282] width 29 height 29
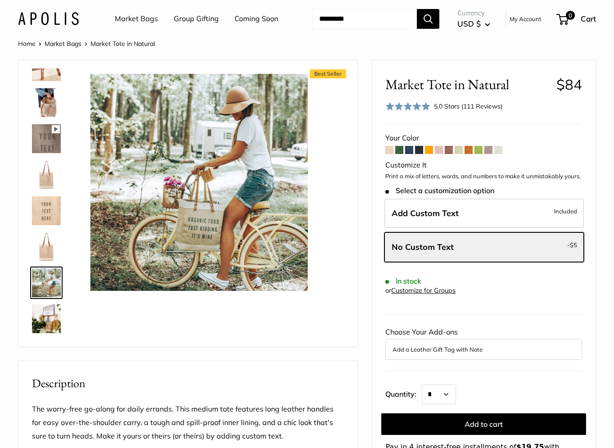
click at [53, 312] on img at bounding box center [46, 318] width 29 height 29
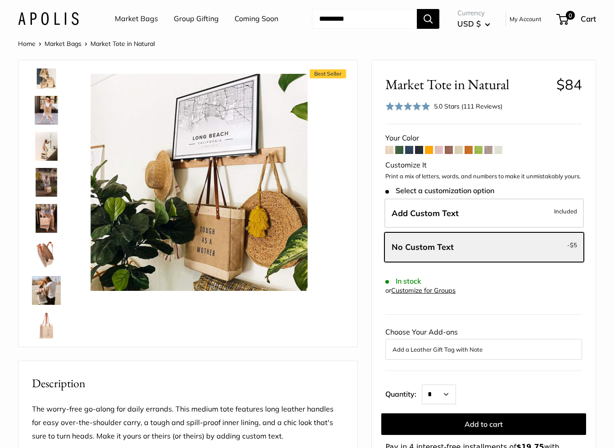
scroll to position [0, 0]
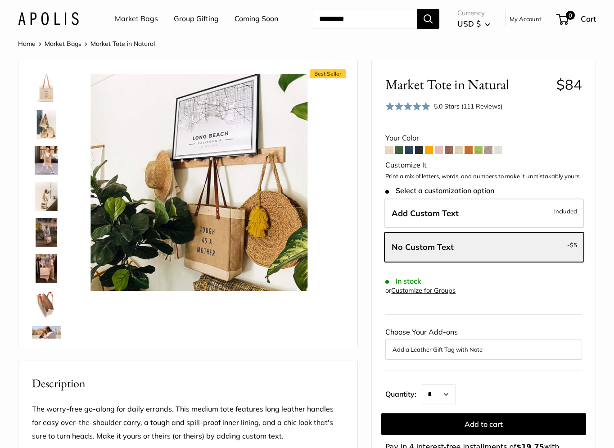
click at [52, 91] on img at bounding box center [46, 88] width 29 height 29
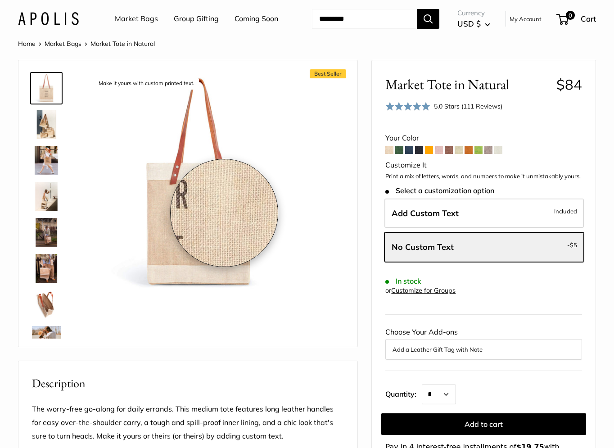
click at [224, 213] on img at bounding box center [199, 182] width 217 height 217
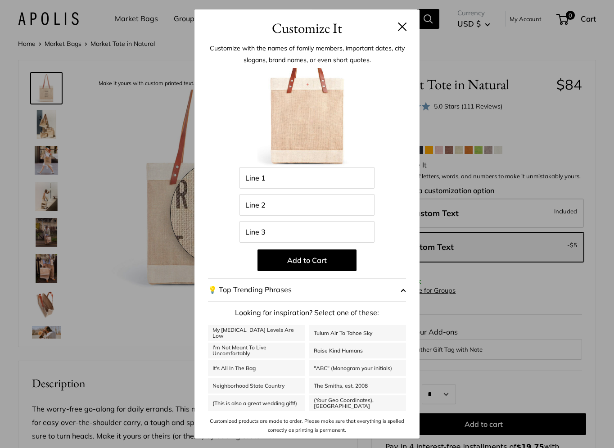
scroll to position [76, 0]
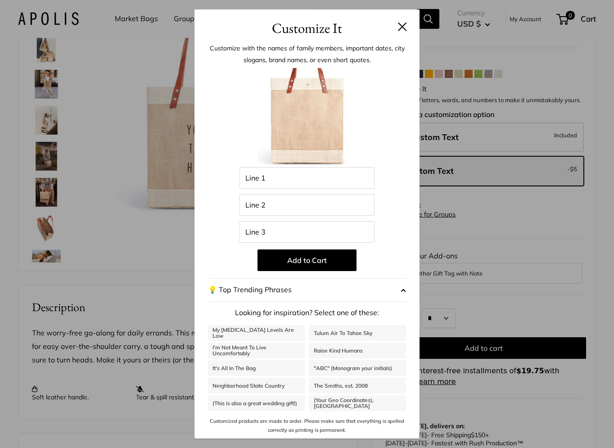
click at [399, 29] on button at bounding box center [402, 26] width 9 height 9
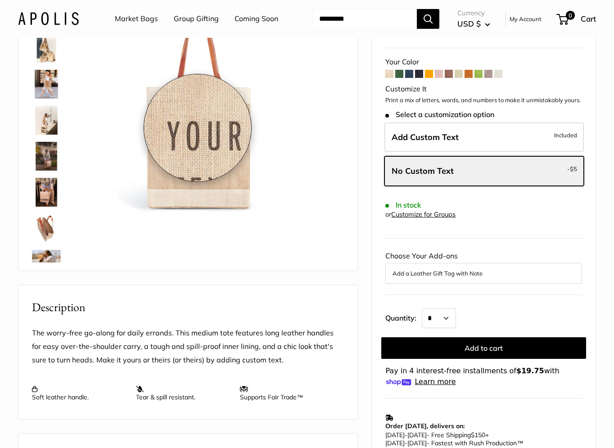
click at [198, 128] on img at bounding box center [199, 106] width 217 height 217
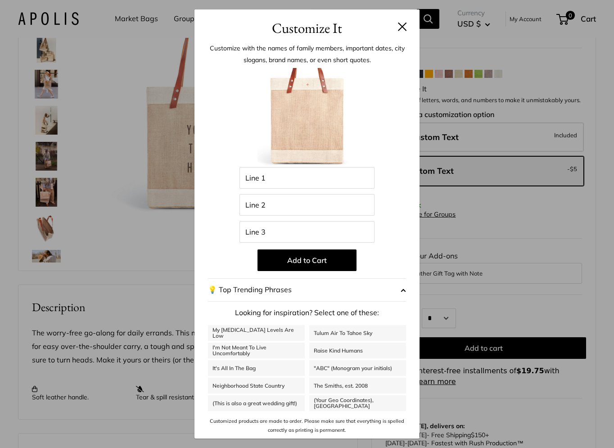
click at [280, 334] on link "My [MEDICAL_DATA] Levels Are Low" at bounding box center [256, 333] width 97 height 16
type input "**********"
type input "***"
click at [404, 23] on button at bounding box center [402, 26] width 9 height 9
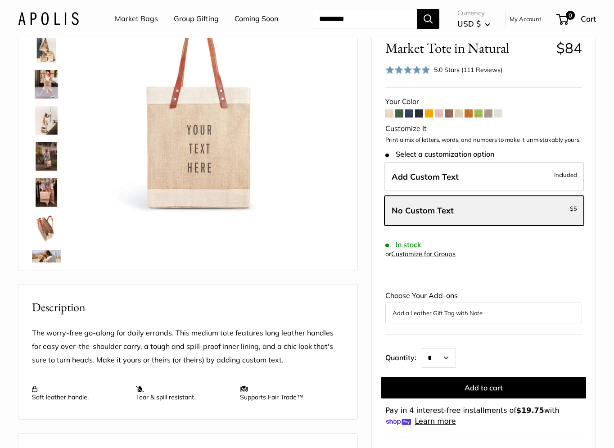
scroll to position [0, 0]
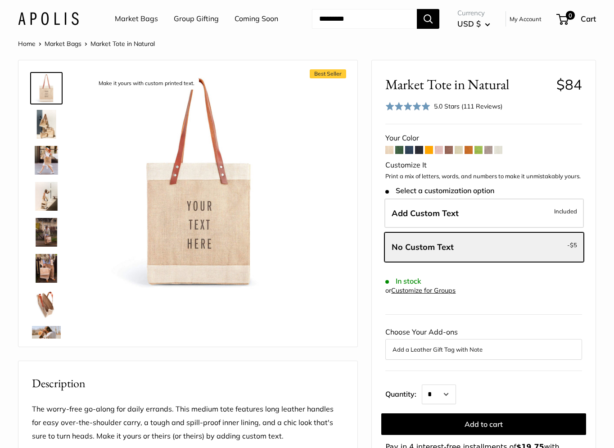
click at [78, 45] on link "Market Bags" at bounding box center [63, 44] width 37 height 8
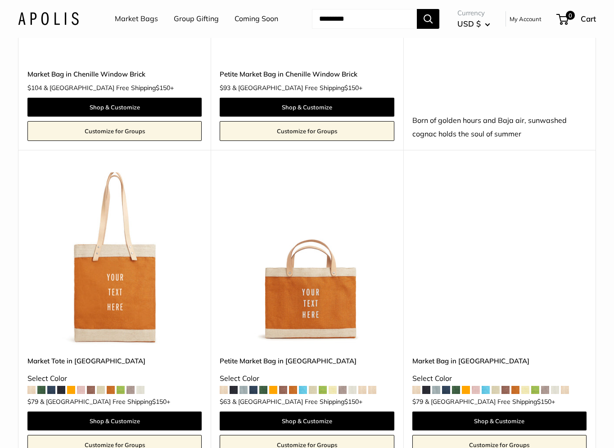
scroll to position [1663, 0]
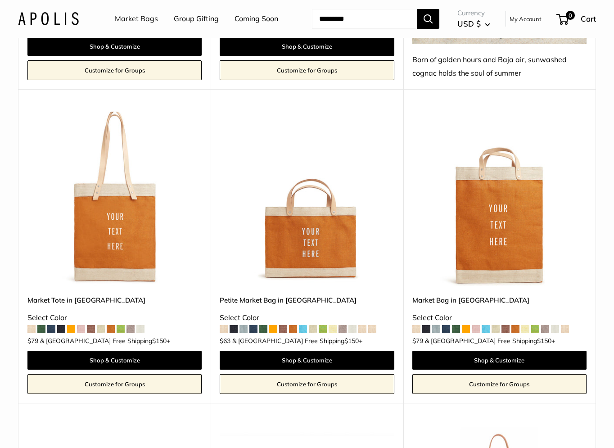
click at [416, 325] on span at bounding box center [416, 329] width 8 height 8
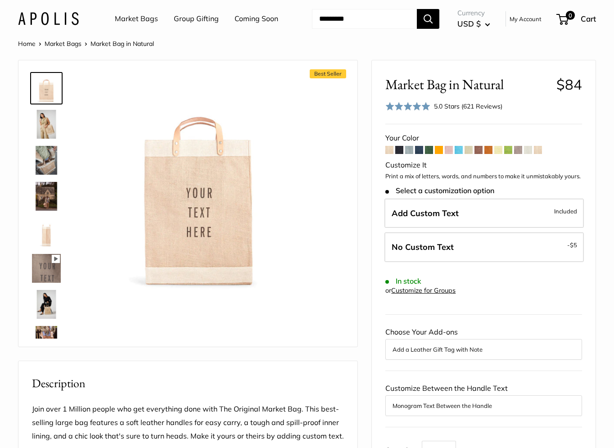
click at [390, 149] on span at bounding box center [389, 150] width 8 height 8
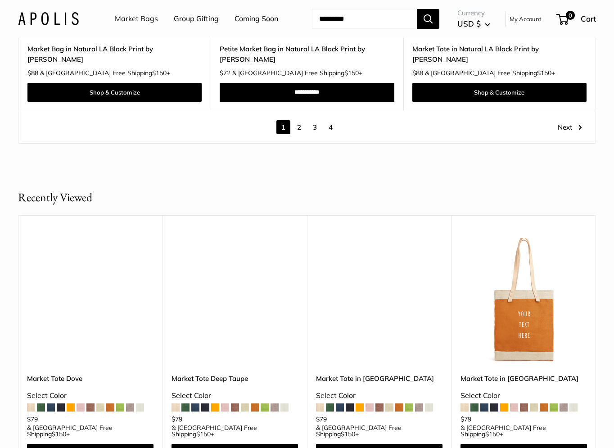
scroll to position [4852, 0]
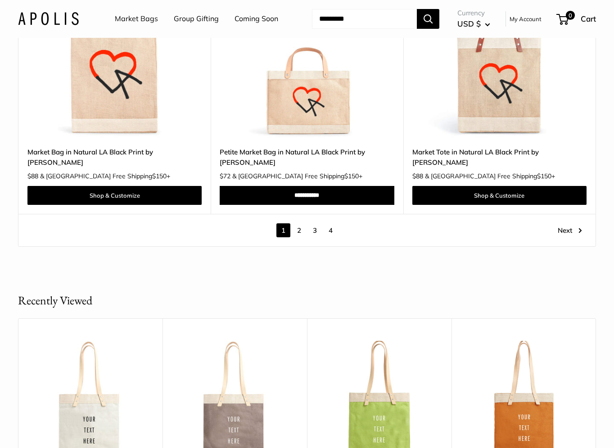
click at [302, 223] on link "2" at bounding box center [299, 230] width 14 height 14
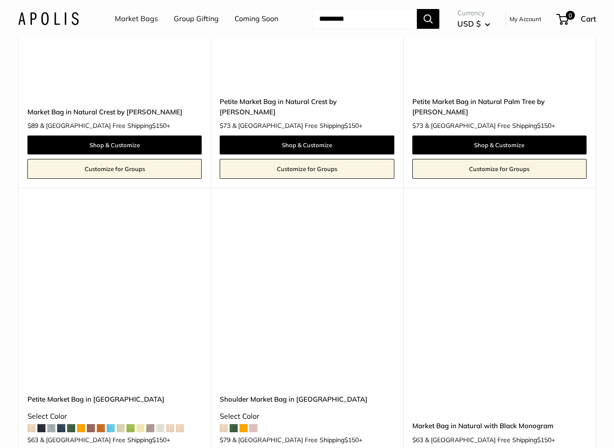
scroll to position [2026, 0]
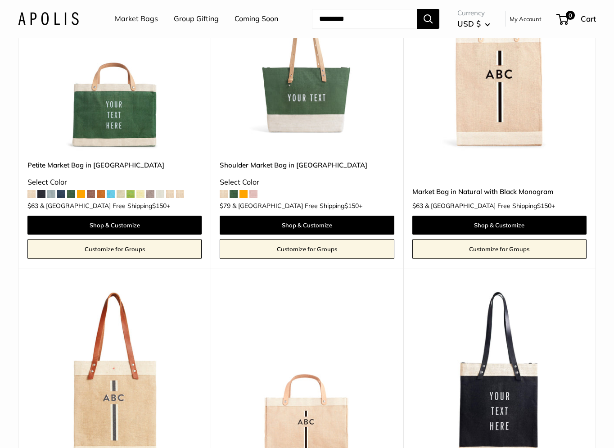
click at [247, 166] on link "Shoulder Market Bag in [GEOGRAPHIC_DATA]" at bounding box center [307, 165] width 174 height 10
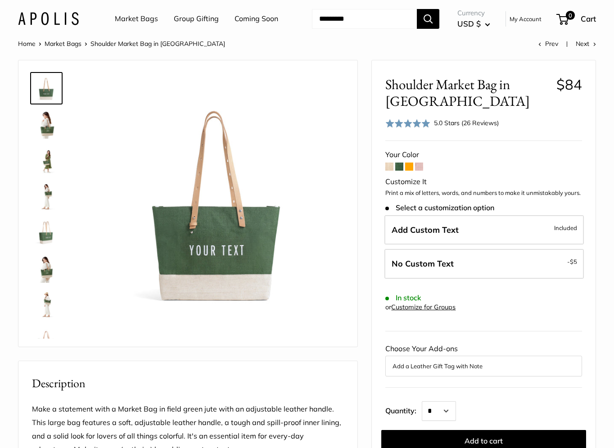
click at [390, 168] on span at bounding box center [389, 167] width 8 height 8
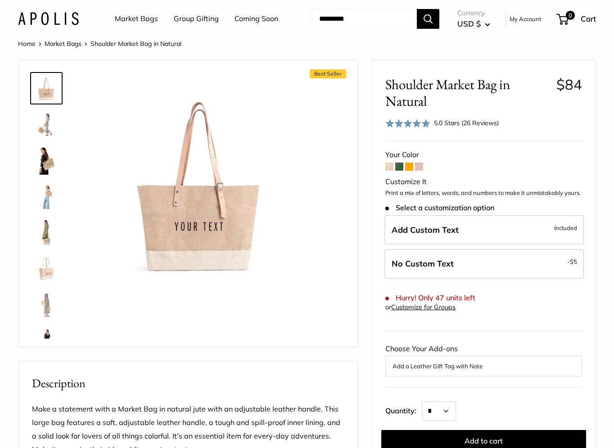
click at [50, 156] on img at bounding box center [46, 160] width 29 height 29
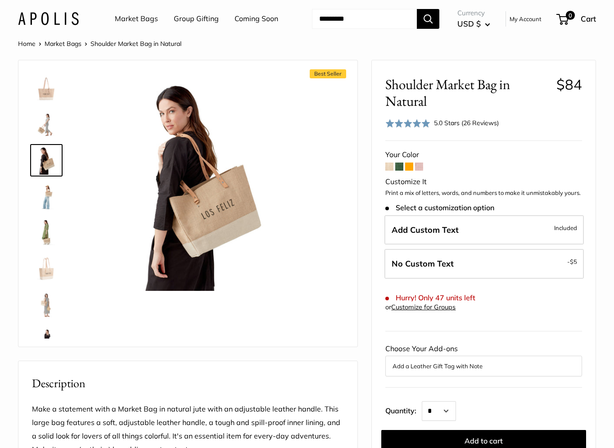
click at [52, 125] on img at bounding box center [46, 124] width 29 height 29
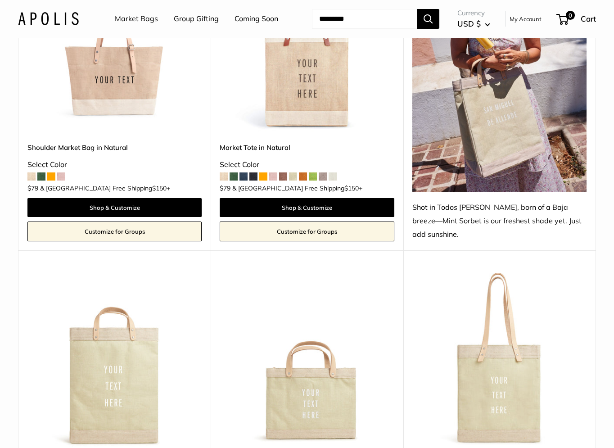
scroll to position [544, 0]
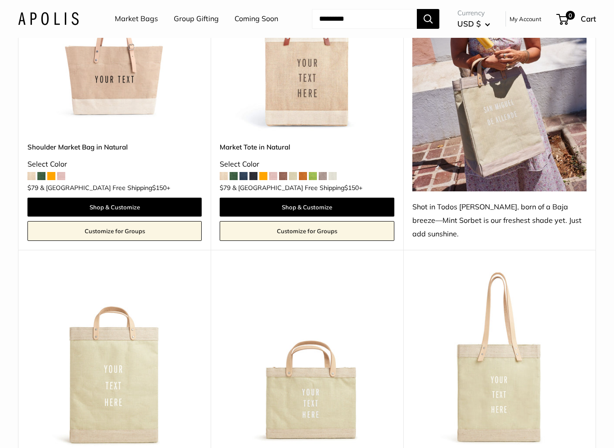
click at [320, 221] on link "Customize for Groups" at bounding box center [307, 231] width 174 height 20
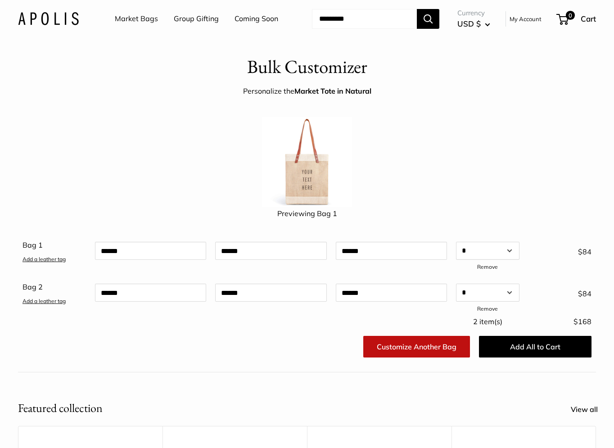
click at [145, 19] on link "Market Bags" at bounding box center [136, 19] width 43 height 14
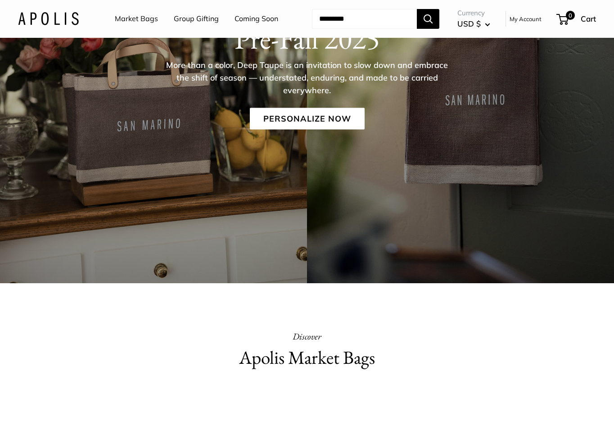
scroll to position [157, 0]
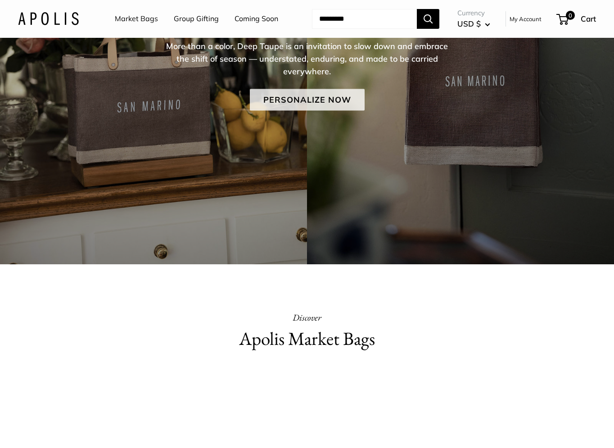
click at [265, 93] on link "Personalize Now" at bounding box center [307, 100] width 115 height 22
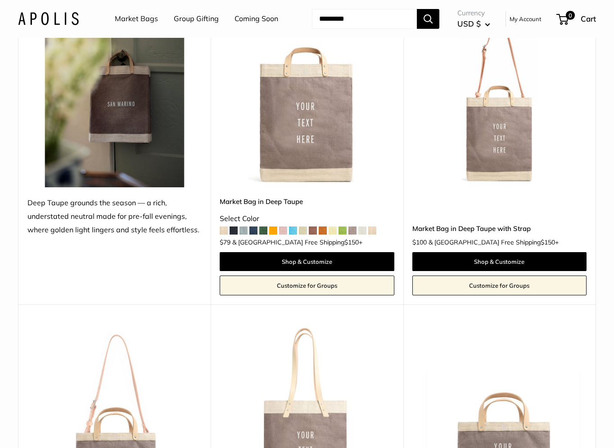
scroll to position [416, 0]
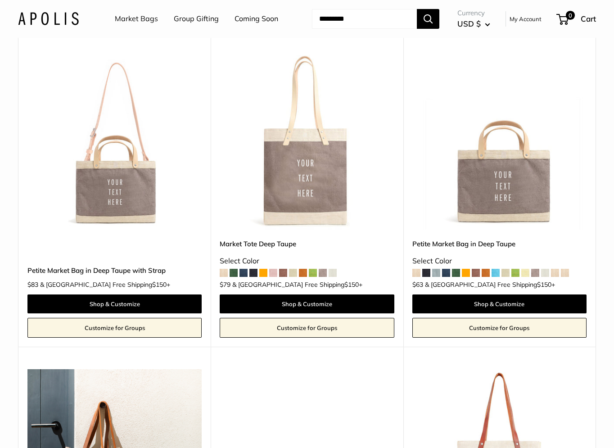
click at [0, 0] on img at bounding box center [0, 0] width 0 height 0
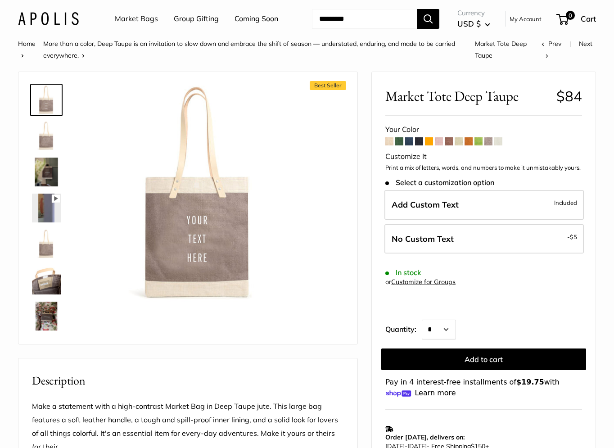
click at [387, 140] on span at bounding box center [389, 141] width 8 height 8
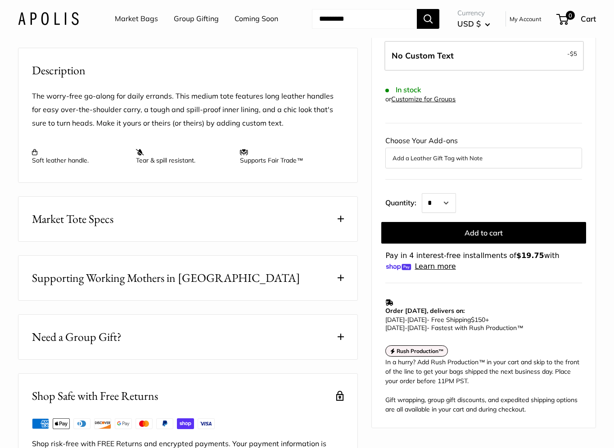
scroll to position [322, 0]
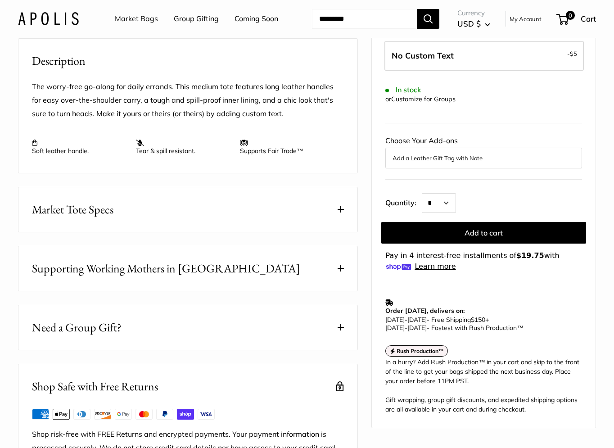
click at [342, 220] on button "Market Tote Specs" at bounding box center [187, 209] width 339 height 45
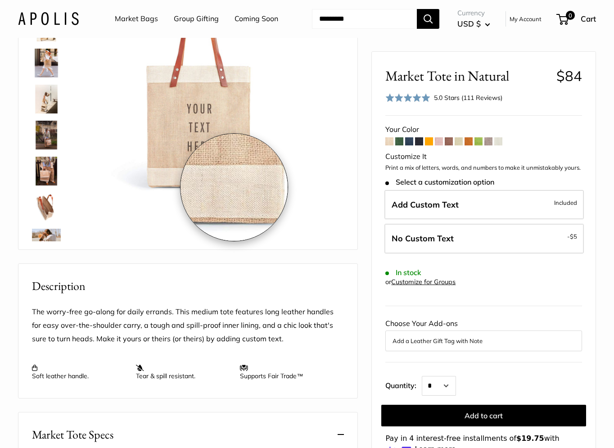
scroll to position [0, 0]
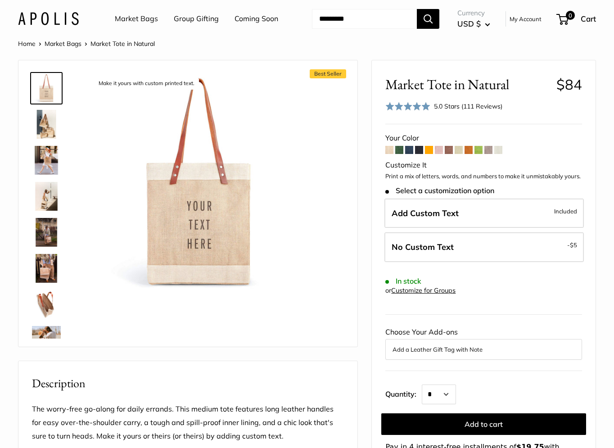
click at [50, 117] on img at bounding box center [46, 124] width 29 height 29
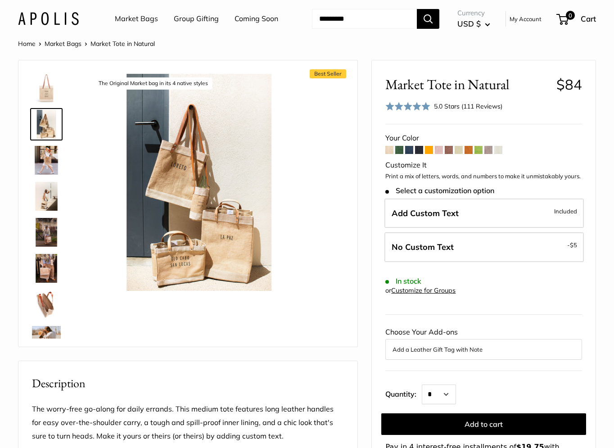
click at [40, 151] on img at bounding box center [46, 160] width 29 height 29
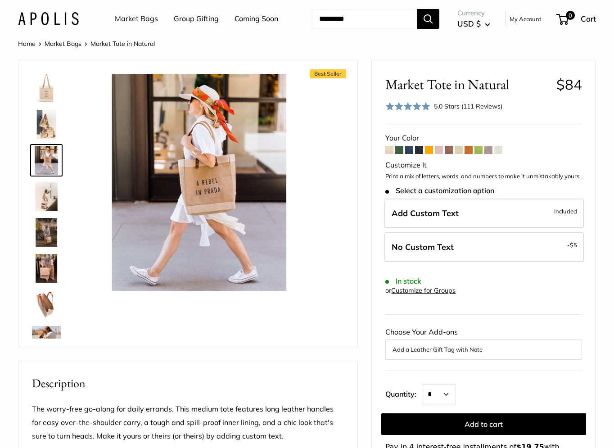
click at [45, 193] on img at bounding box center [46, 196] width 29 height 29
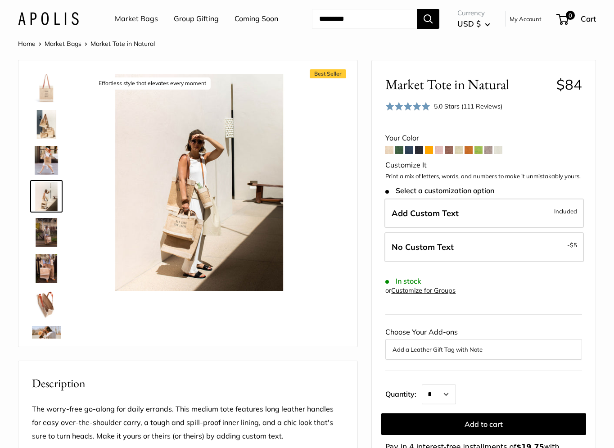
click at [47, 236] on img at bounding box center [46, 232] width 29 height 29
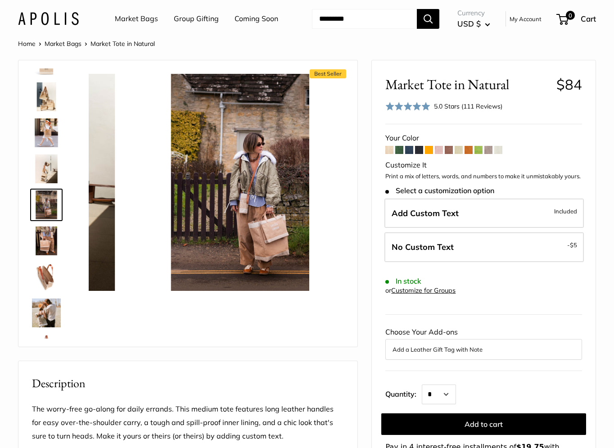
scroll to position [28, 0]
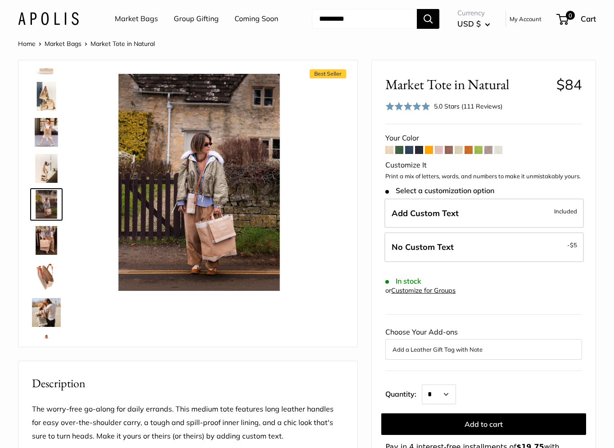
click at [41, 122] on img at bounding box center [46, 132] width 29 height 29
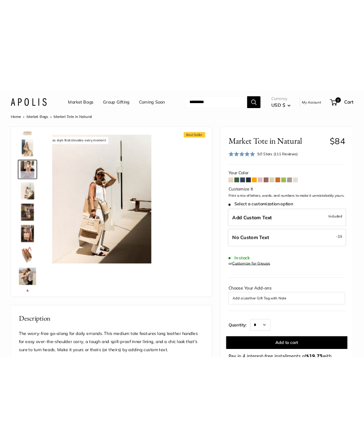
scroll to position [0, 0]
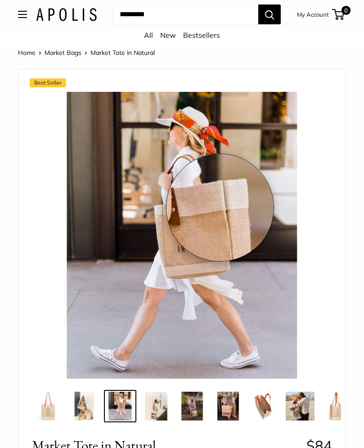
click at [220, 208] on img at bounding box center [182, 235] width 287 height 287
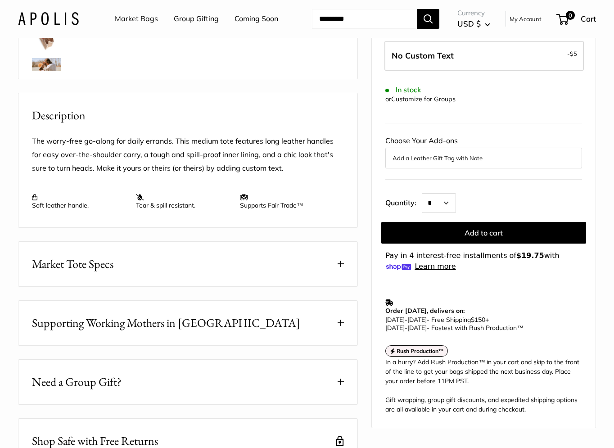
scroll to position [272, 0]
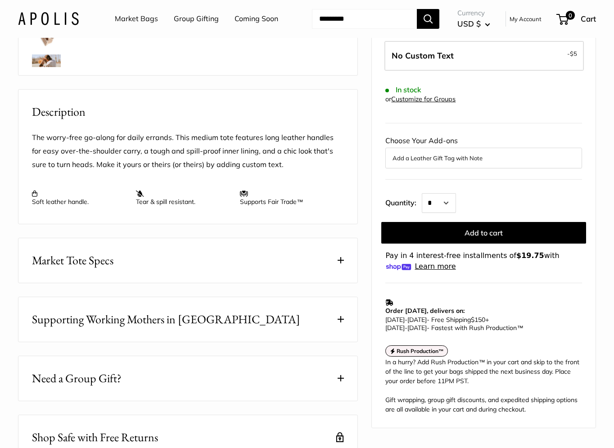
click at [336, 260] on button "Market Tote Specs" at bounding box center [187, 260] width 339 height 45
